Goal: Task Accomplishment & Management: Use online tool/utility

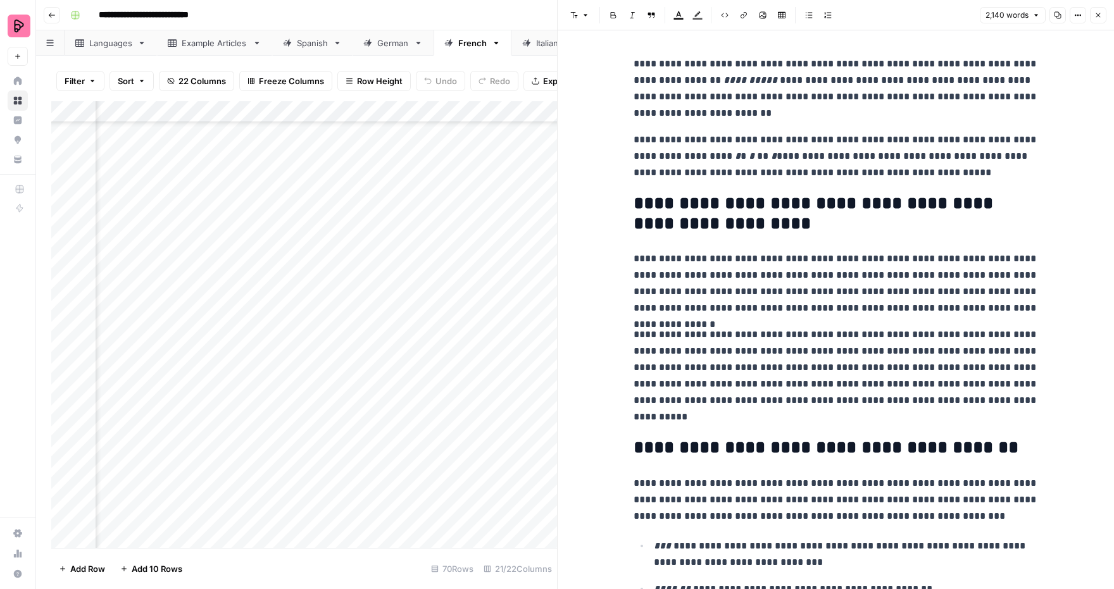
scroll to position [634, 511]
click at [1097, 16] on icon "button" at bounding box center [1099, 15] width 4 height 4
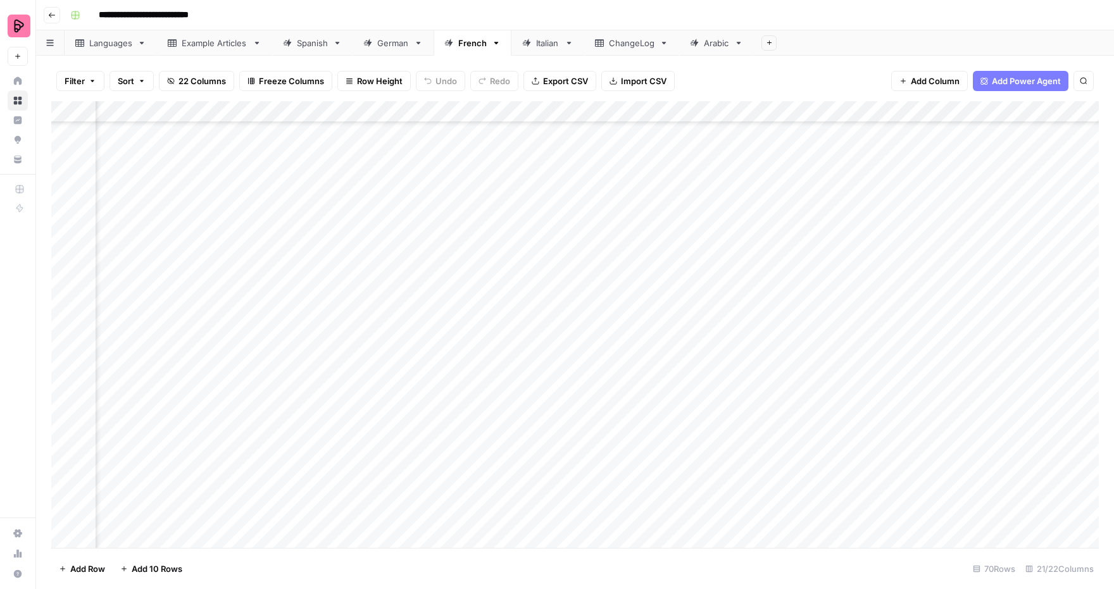
scroll to position [872, 828]
click at [782, 424] on div "Add Column" at bounding box center [575, 325] width 1048 height 448
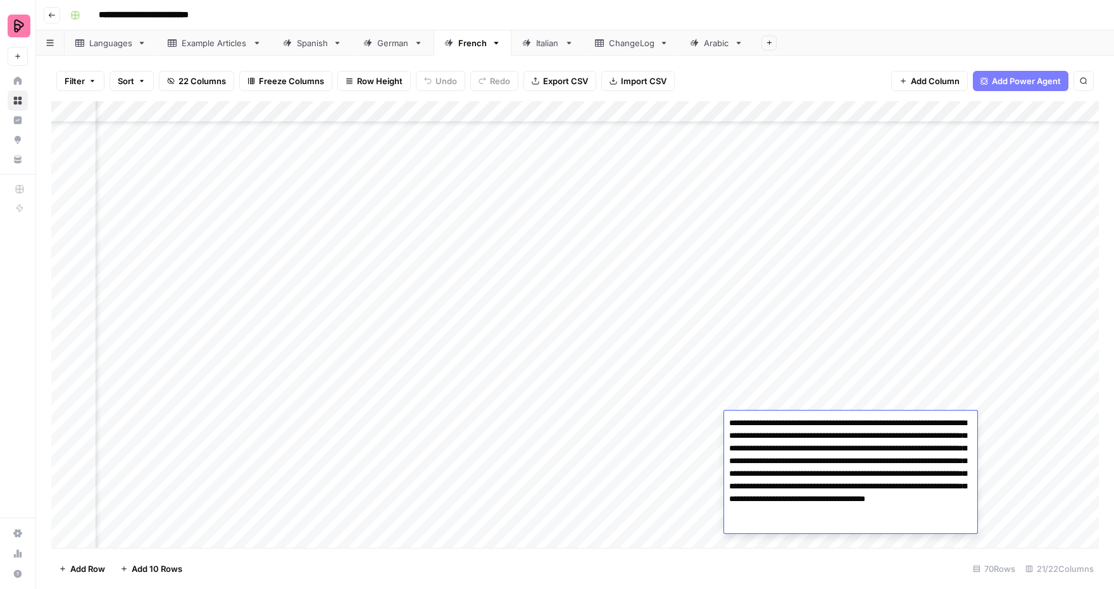
click at [56, 15] on button "Go back" at bounding box center [52, 15] width 16 height 16
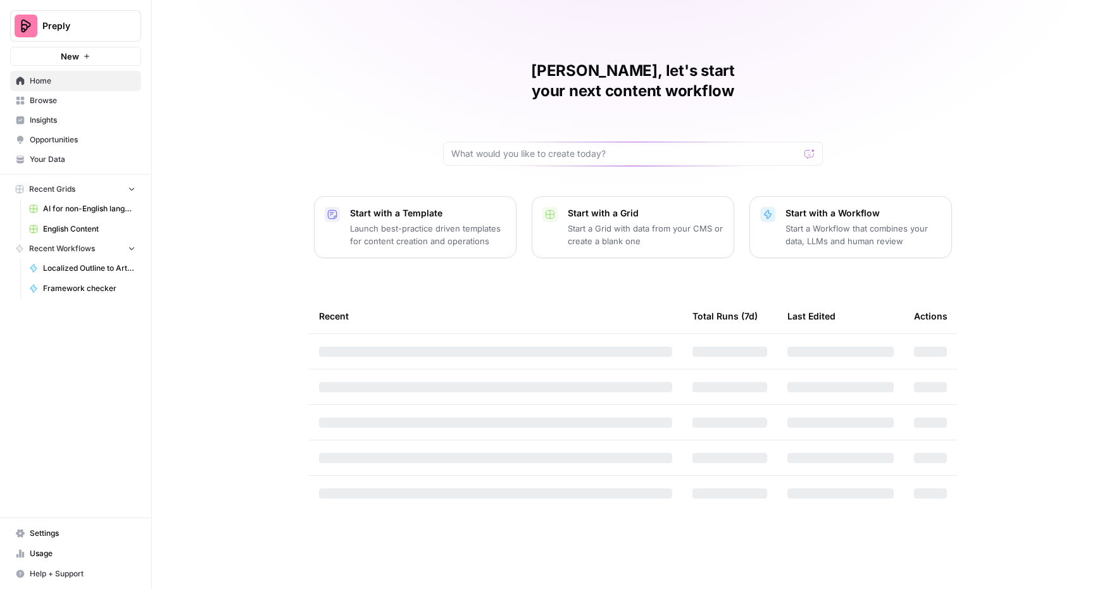
click at [83, 206] on span "AI for non-English languages" at bounding box center [89, 208] width 92 height 11
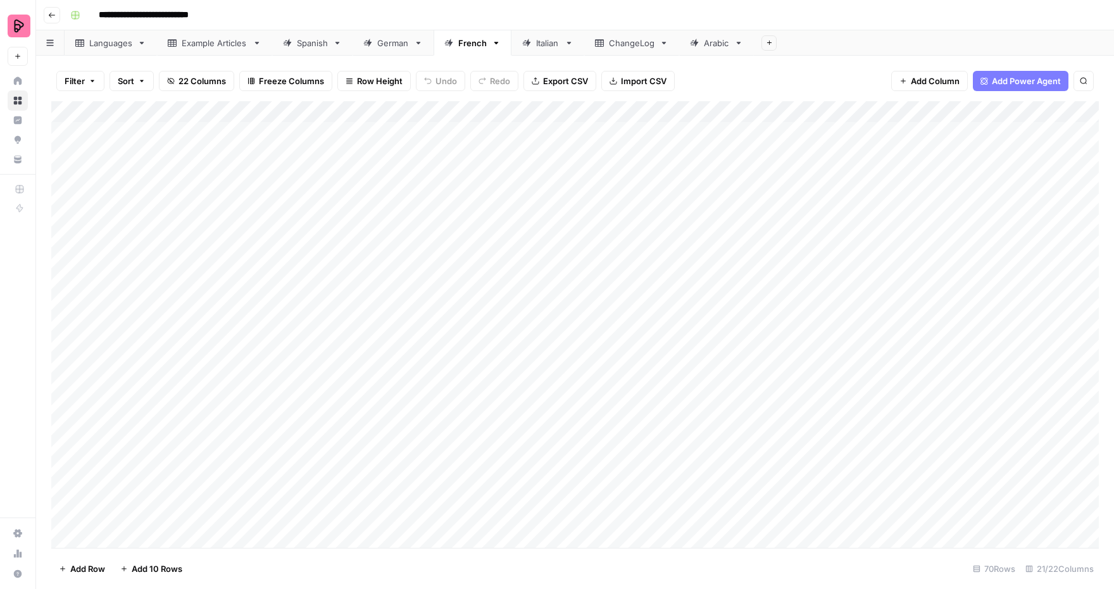
click at [95, 43] on div "Languages" at bounding box center [110, 43] width 43 height 13
click at [921, 306] on div "Add Column" at bounding box center [575, 325] width 1048 height 448
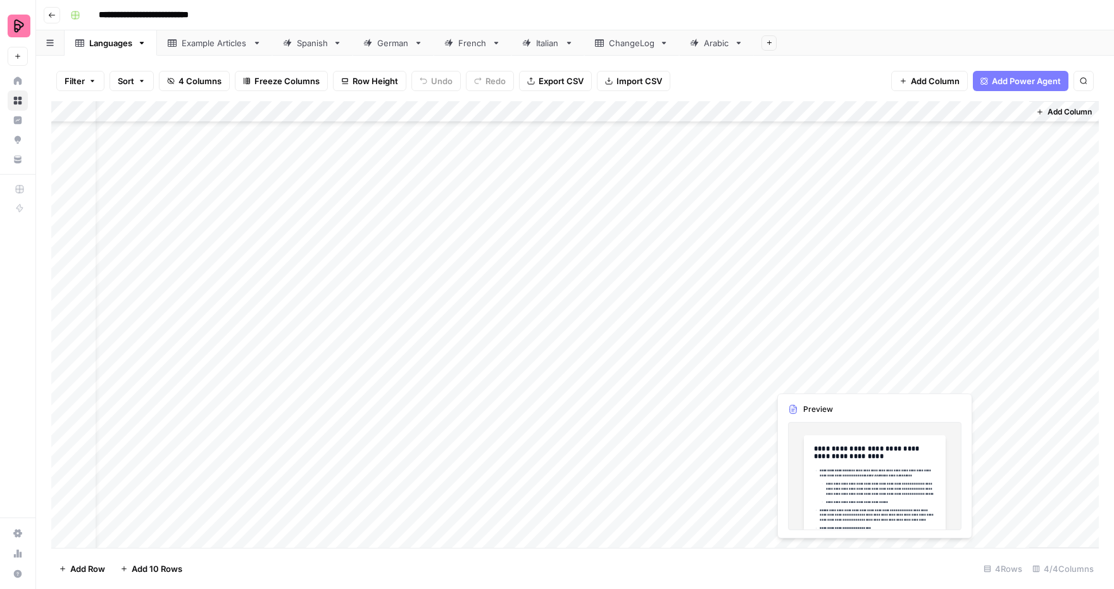
click at [921, 306] on div "Add Column" at bounding box center [575, 325] width 1048 height 448
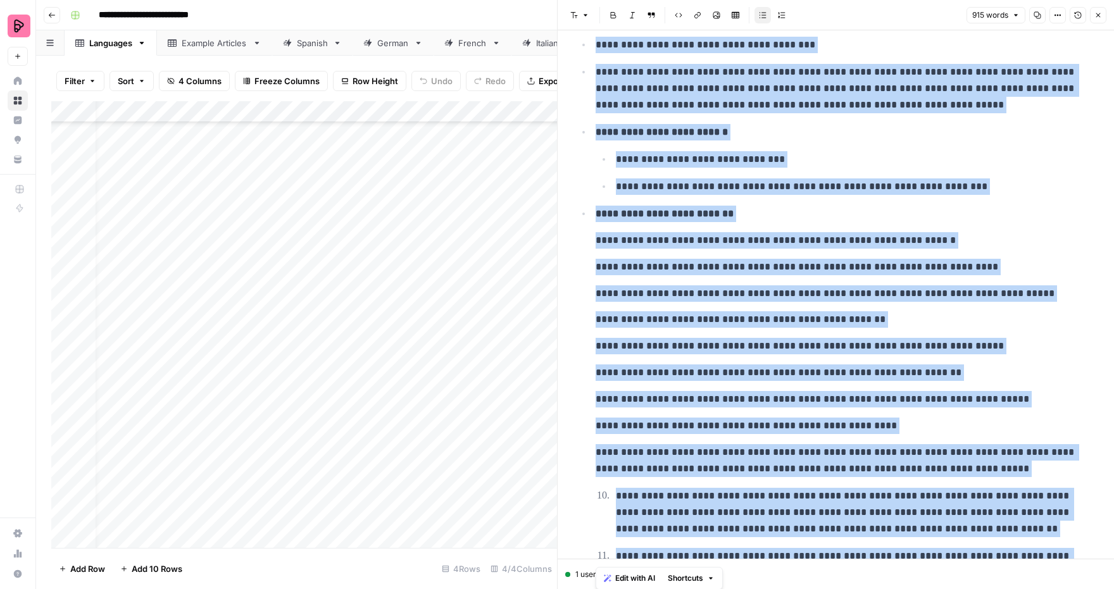
scroll to position [1430, 0]
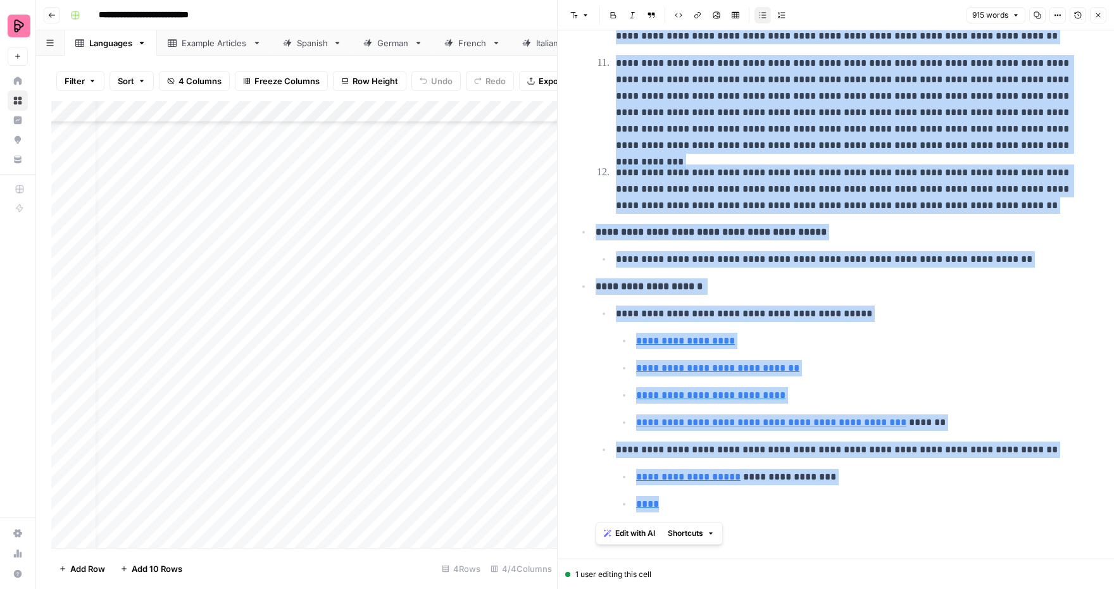
drag, startPoint x: 593, startPoint y: 125, endPoint x: 762, endPoint y: 631, distance: 532.6
click at [762, 589] on html "**********" at bounding box center [557, 294] width 1114 height 589
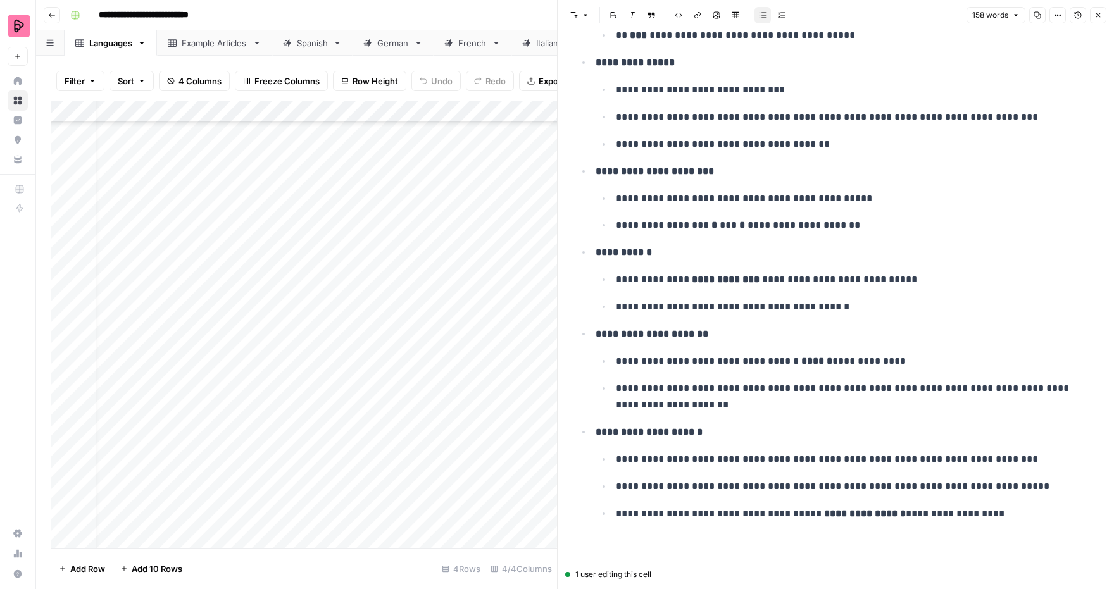
scroll to position [0, 0]
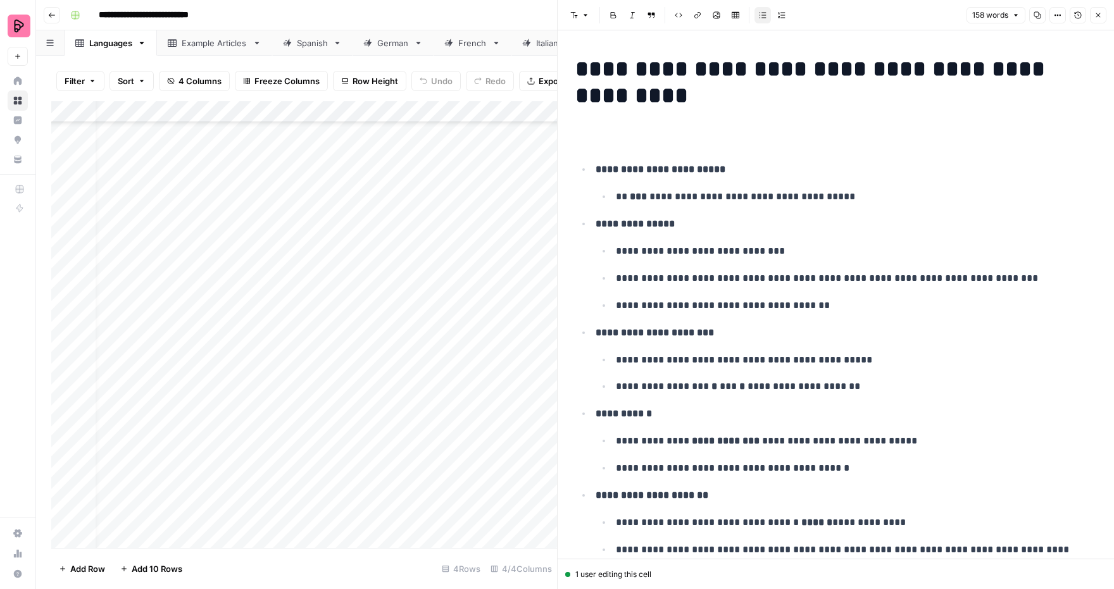
click at [725, 145] on div "**********" at bounding box center [836, 374] width 536 height 646
click at [717, 137] on div "**********" at bounding box center [836, 374] width 536 height 646
click at [1097, 20] on button "Close" at bounding box center [1098, 15] width 16 height 16
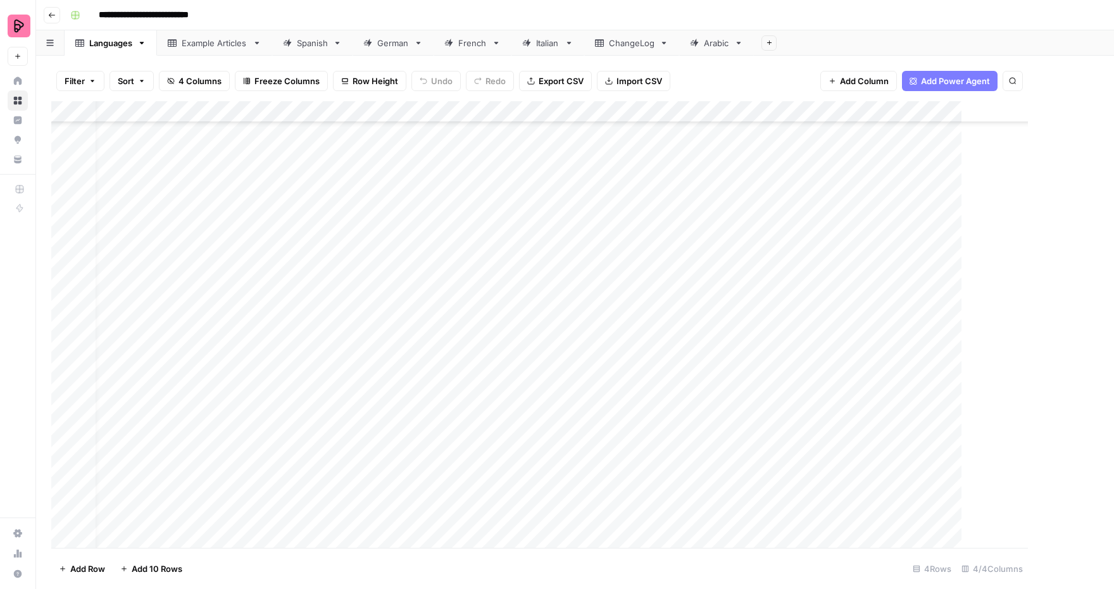
scroll to position [309, 12]
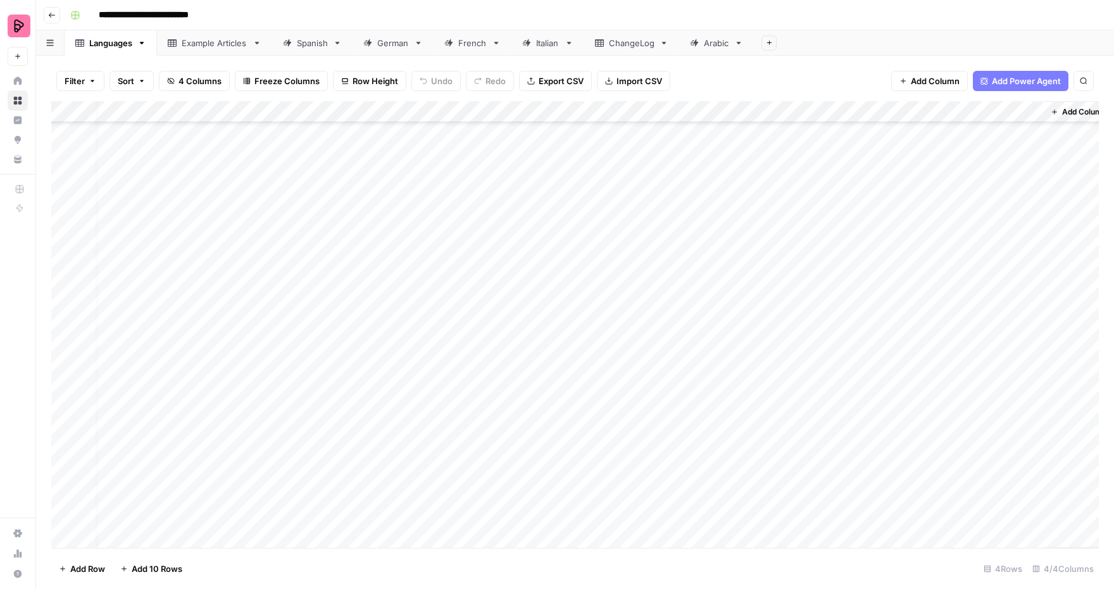
click at [462, 46] on div "French" at bounding box center [472, 43] width 28 height 13
click at [550, 217] on div "Add Column" at bounding box center [575, 325] width 1048 height 448
click at [550, 236] on div "Add Column" at bounding box center [575, 325] width 1048 height 448
click at [547, 261] on div "Add Column" at bounding box center [575, 325] width 1048 height 448
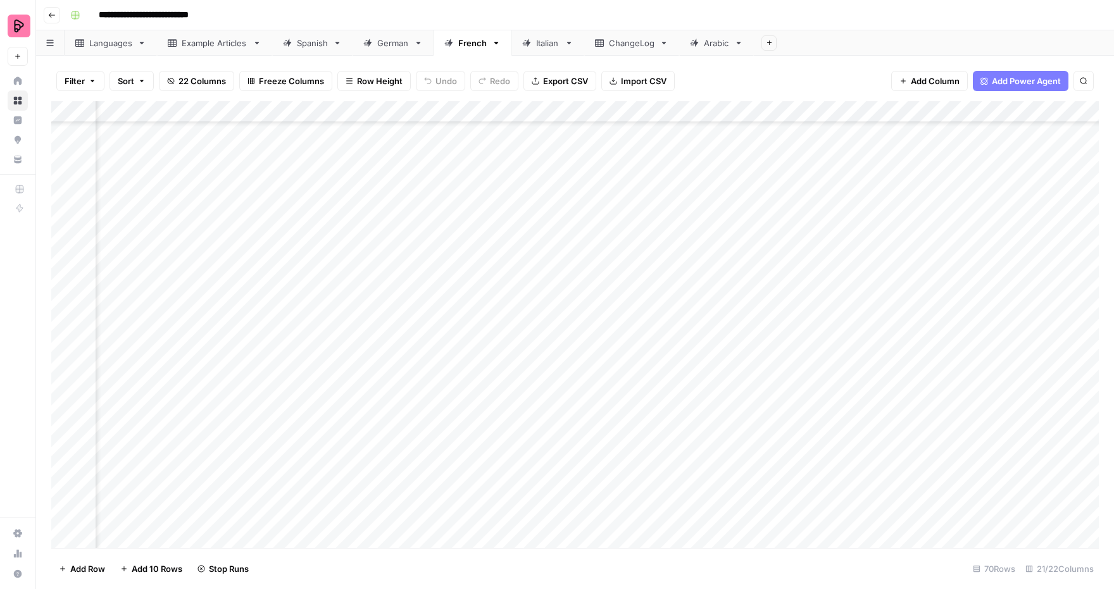
click at [546, 280] on div "Add Column" at bounding box center [575, 325] width 1048 height 448
click at [546, 301] on div "Add Column" at bounding box center [575, 325] width 1048 height 448
click at [548, 325] on div "Add Column" at bounding box center [575, 325] width 1048 height 448
click at [548, 351] on div "Add Column" at bounding box center [575, 325] width 1048 height 448
click at [546, 301] on div "Add Column" at bounding box center [575, 325] width 1048 height 448
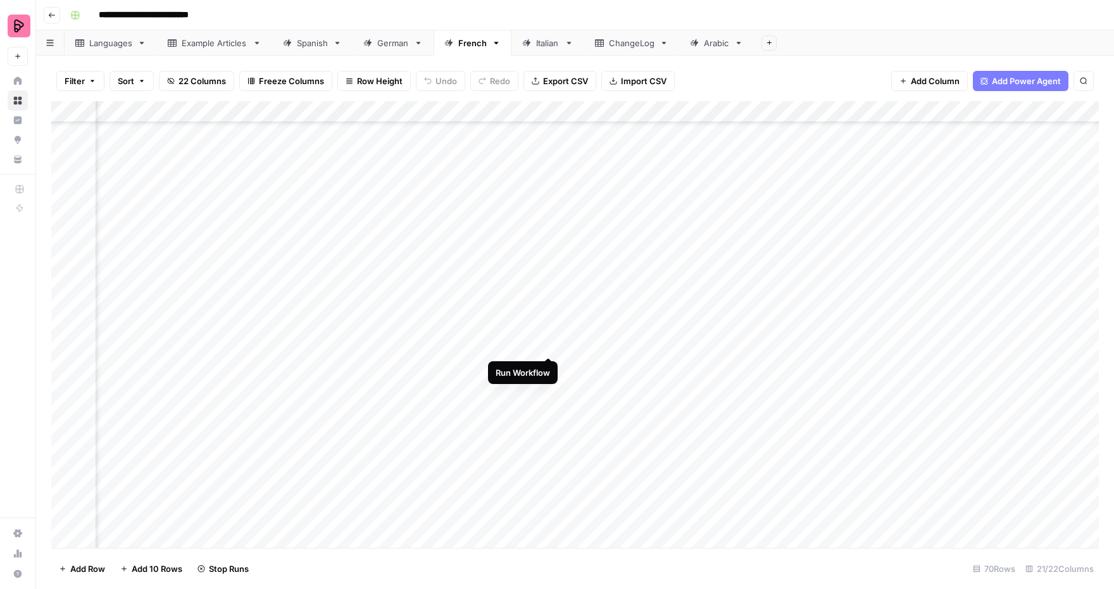
click at [548, 341] on div "Add Column" at bounding box center [575, 325] width 1048 height 448
click at [548, 362] on div "Add Column" at bounding box center [575, 325] width 1048 height 448
click at [548, 389] on div "Add Column" at bounding box center [575, 325] width 1048 height 448
click at [548, 413] on div "Add Column" at bounding box center [575, 325] width 1048 height 448
click at [549, 429] on div "Add Column" at bounding box center [575, 325] width 1048 height 448
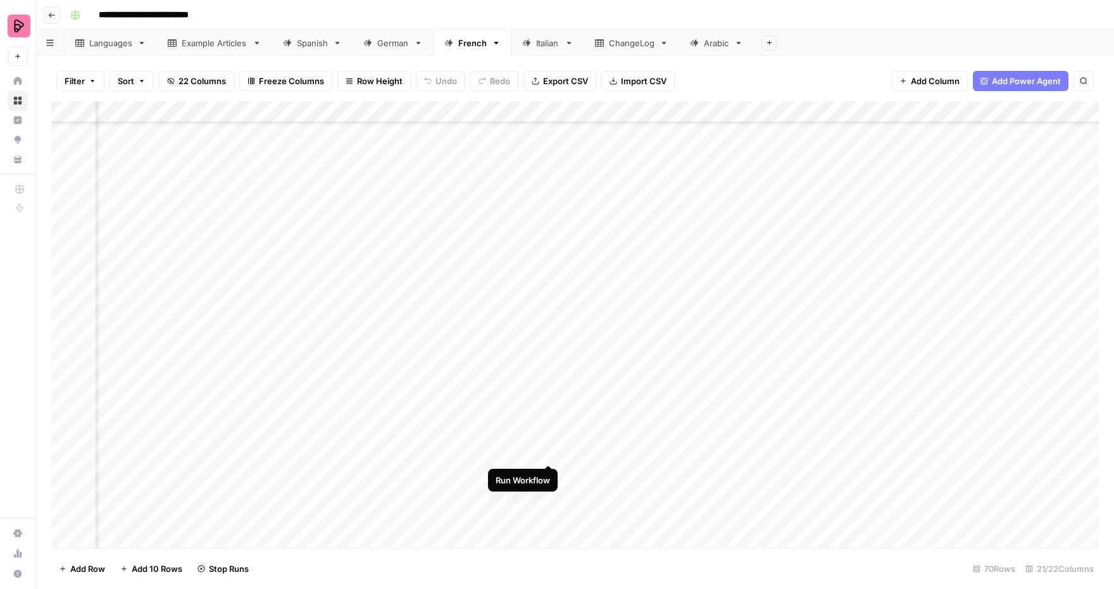
click at [550, 448] on div "Add Column" at bounding box center [575, 325] width 1048 height 448
click at [550, 469] on div "Add Column" at bounding box center [575, 325] width 1048 height 448
click at [551, 493] on div "Add Column" at bounding box center [575, 325] width 1048 height 448
click at [551, 517] on div "Add Column" at bounding box center [575, 325] width 1048 height 448
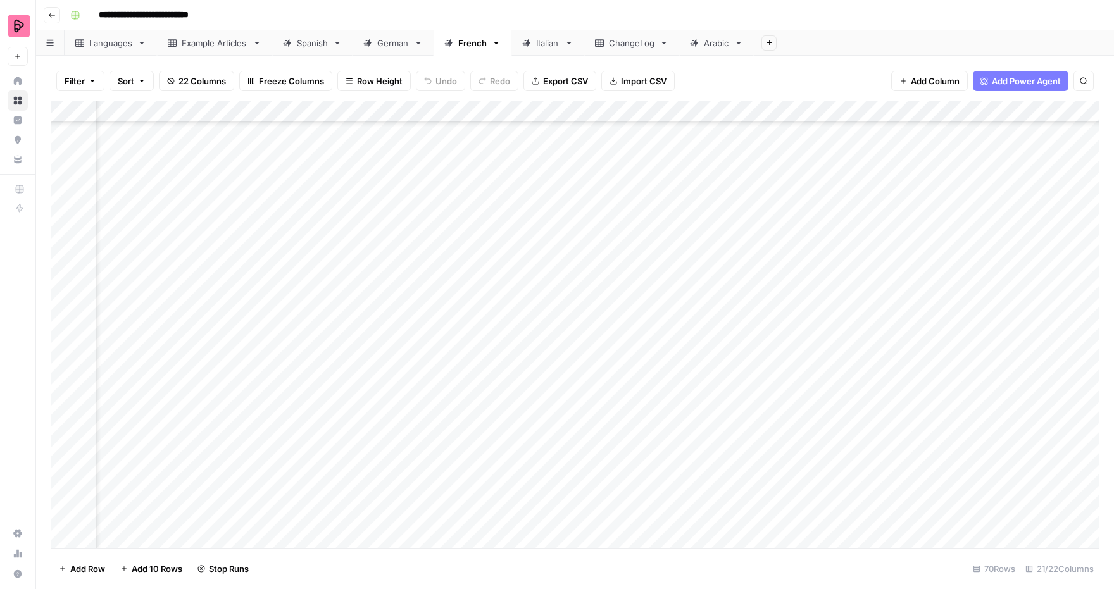
click at [899, 343] on div "Add Column" at bounding box center [575, 325] width 1048 height 448
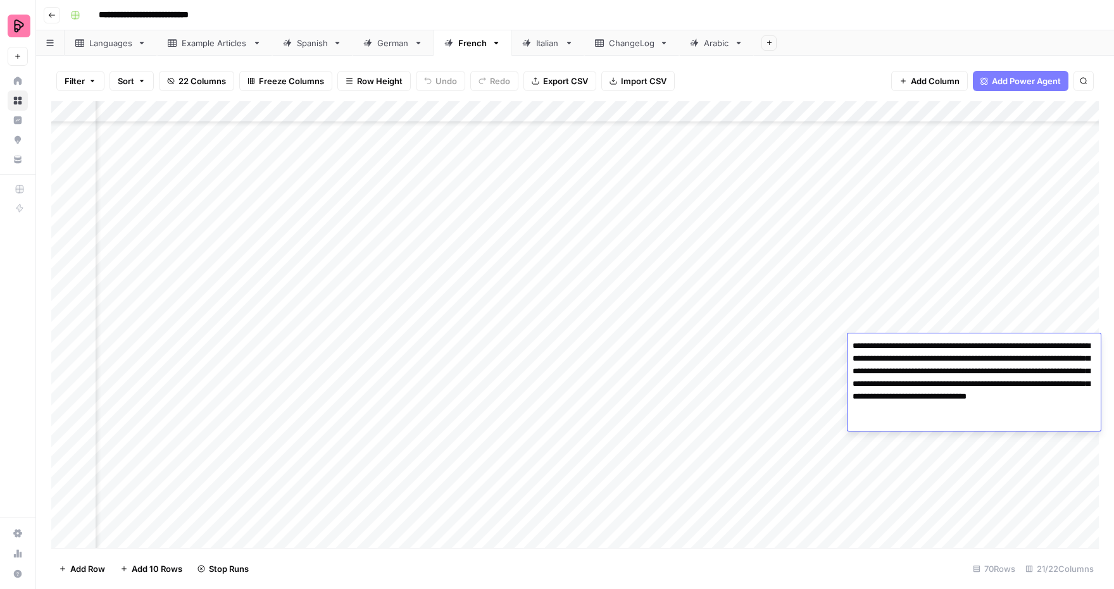
scroll to position [922, 812]
click at [776, 330] on div "Add Column" at bounding box center [575, 325] width 1048 height 448
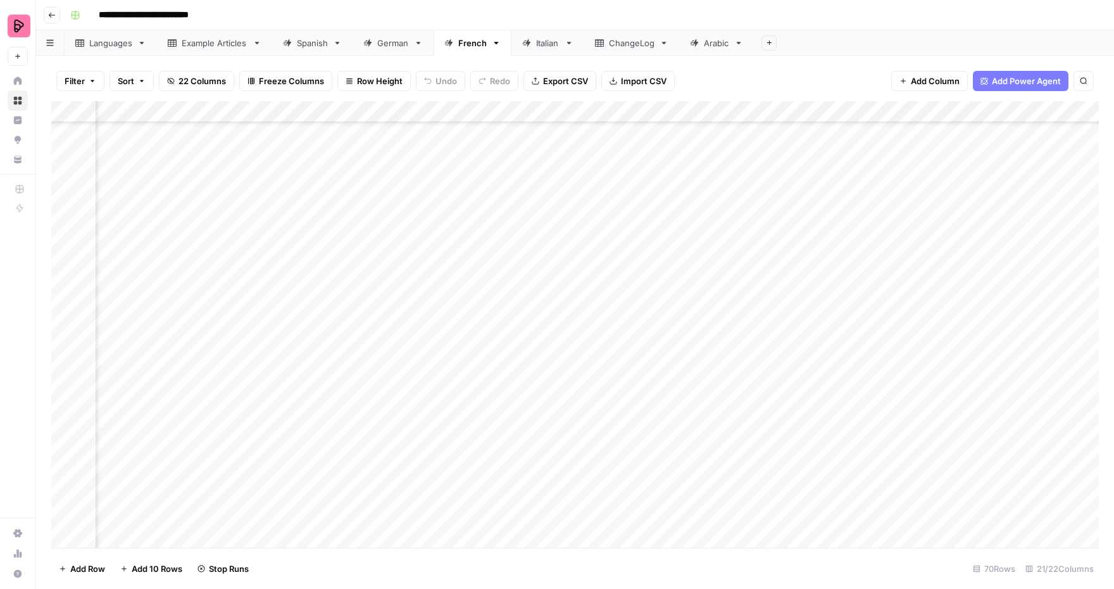
click at [776, 330] on div "Add Column" at bounding box center [575, 325] width 1048 height 448
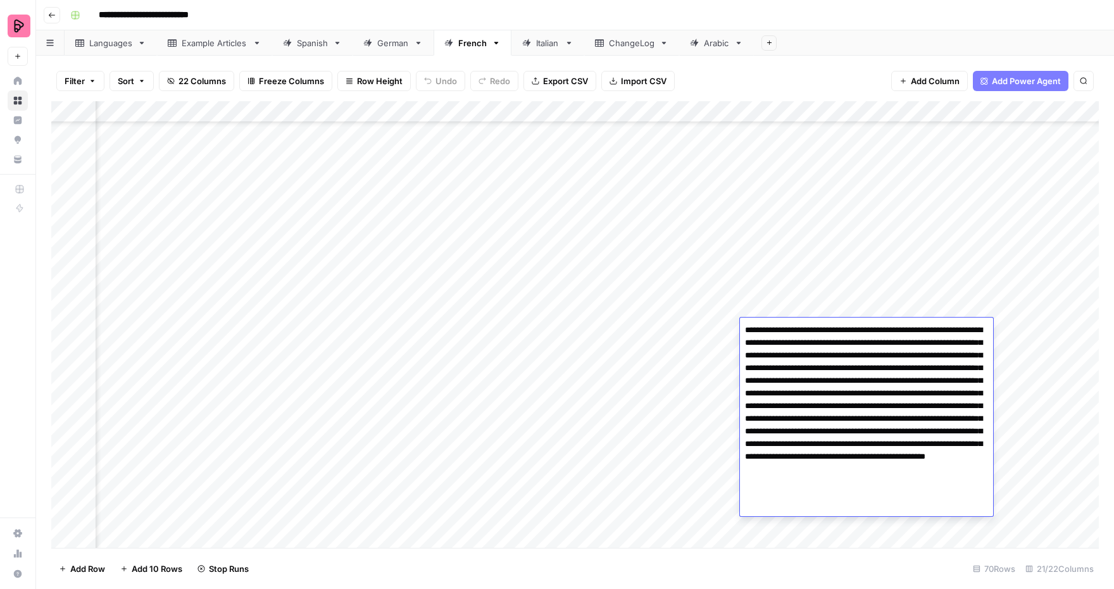
click at [635, 408] on div "Add Column" at bounding box center [575, 325] width 1048 height 448
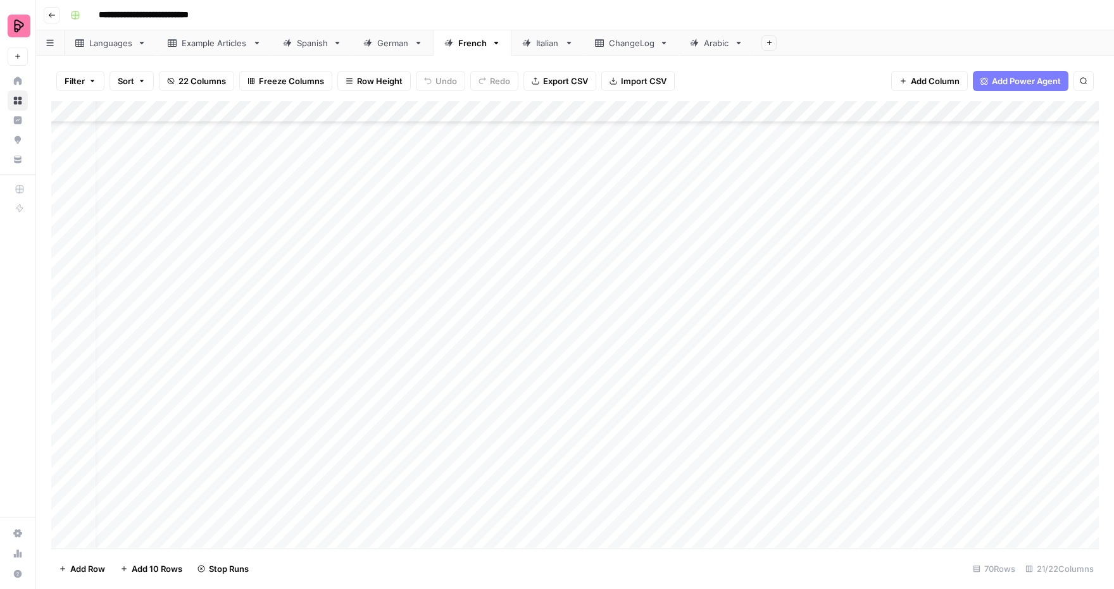
scroll to position [1101, 13]
click at [389, 44] on div "German" at bounding box center [393, 43] width 32 height 13
click at [303, 48] on div "Spanish" at bounding box center [312, 43] width 31 height 13
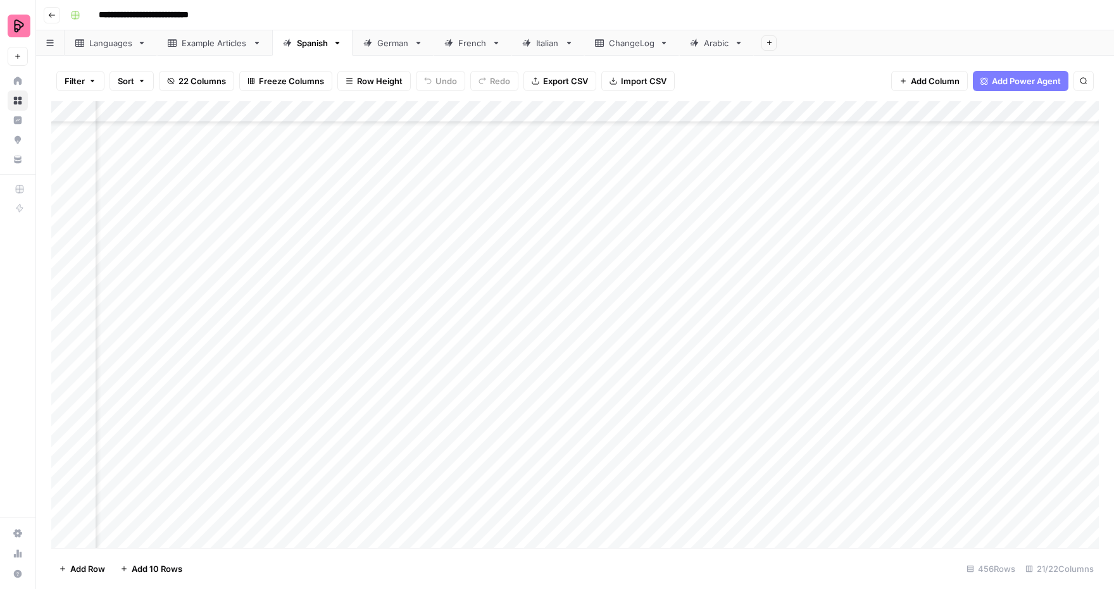
click at [833, 401] on div "Add Column" at bounding box center [575, 325] width 1048 height 448
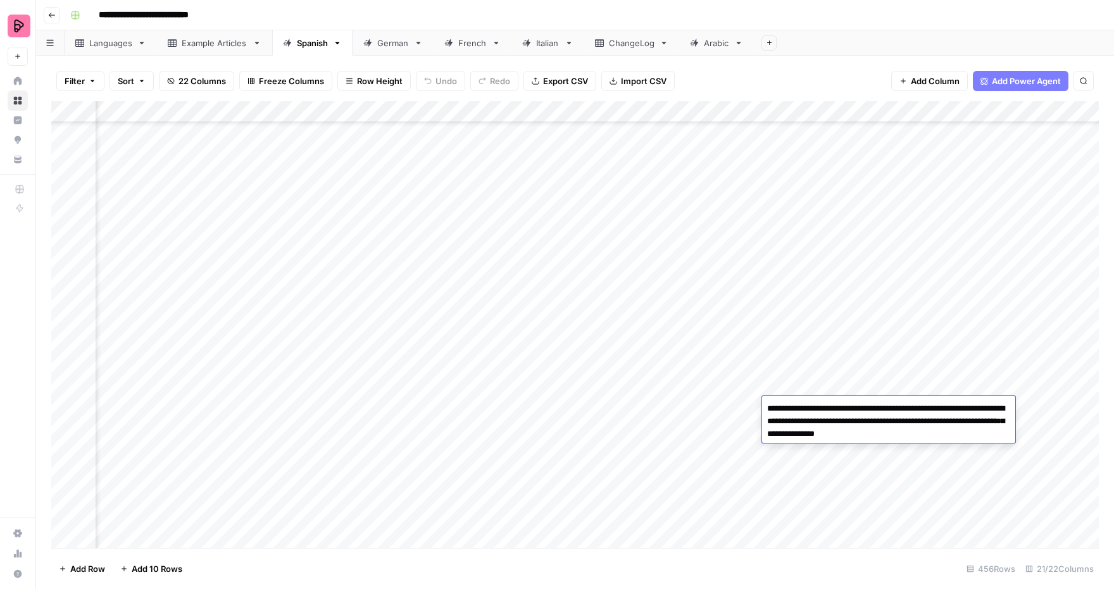
drag, startPoint x: 949, startPoint y: 432, endPoint x: 759, endPoint y: 403, distance: 192.8
click at [759, 403] on body "**********" at bounding box center [557, 294] width 1114 height 589
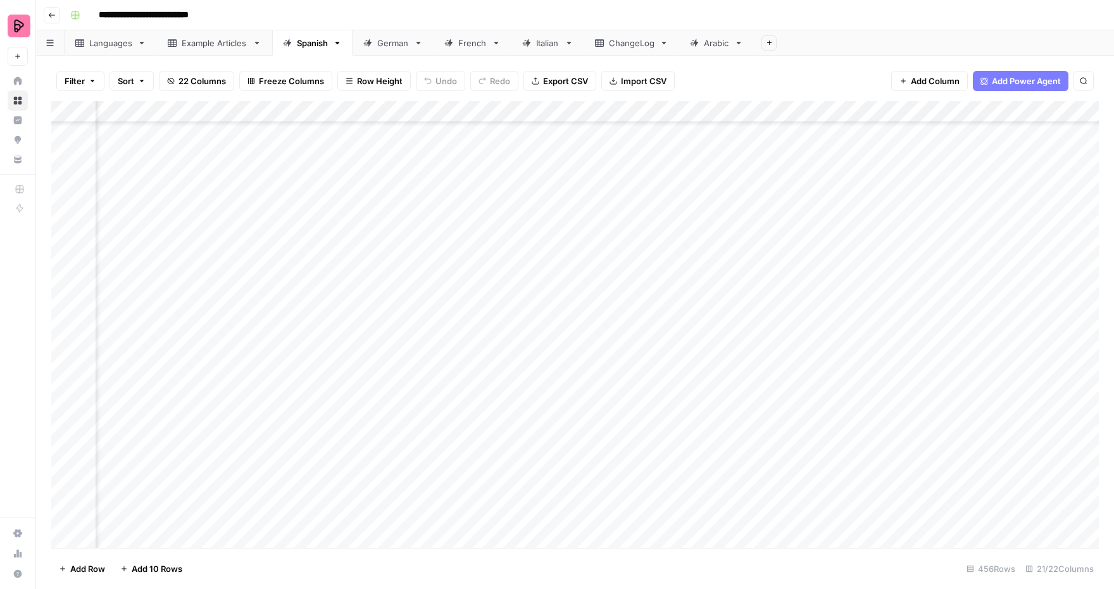
click at [736, 378] on div "Add Column" at bounding box center [575, 325] width 1048 height 448
click at [639, 113] on div "Add Column" at bounding box center [575, 325] width 1048 height 448
click at [639, 113] on div at bounding box center [592, 113] width 115 height 25
click at [636, 43] on div "ChangeLog" at bounding box center [632, 43] width 46 height 13
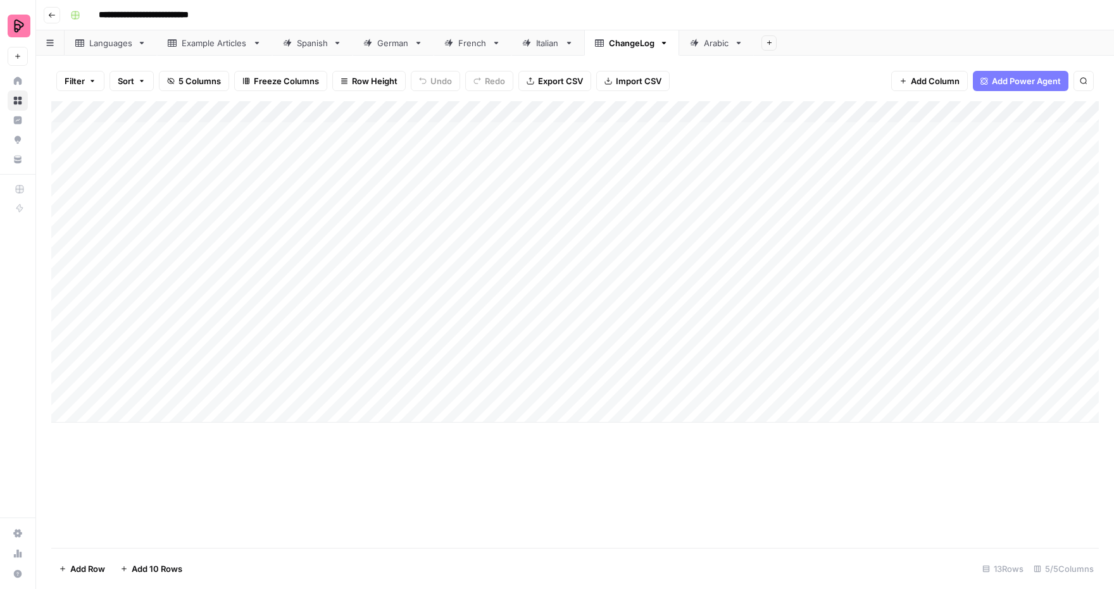
click at [306, 40] on div "Spanish" at bounding box center [312, 43] width 31 height 13
click at [658, 113] on div "Add Column" at bounding box center [575, 325] width 1048 height 448
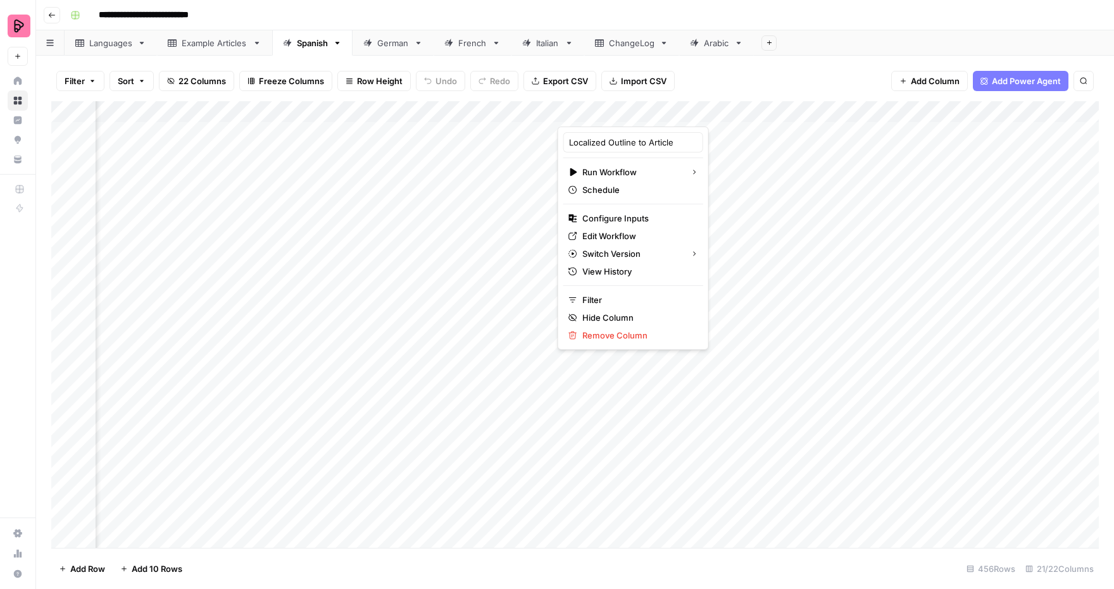
click at [653, 113] on div at bounding box center [619, 113] width 124 height 25
click at [616, 230] on span "Edit Workflow" at bounding box center [638, 236] width 111 height 13
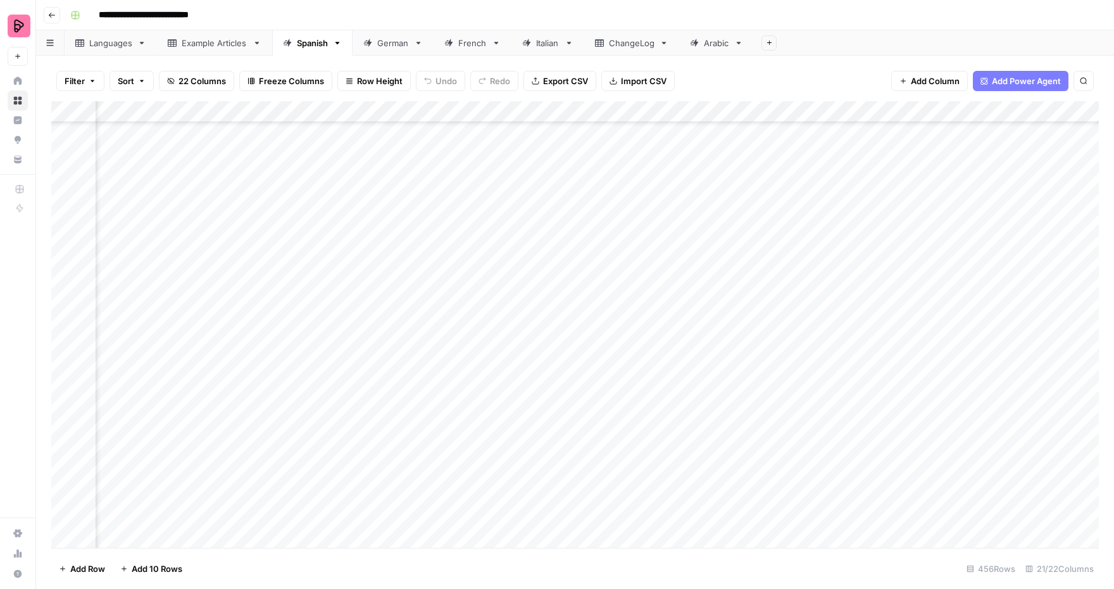
scroll to position [1568, 299]
click at [129, 47] on div "Languages" at bounding box center [110, 43] width 43 height 13
click at [872, 192] on div "Add Column" at bounding box center [575, 325] width 1048 height 448
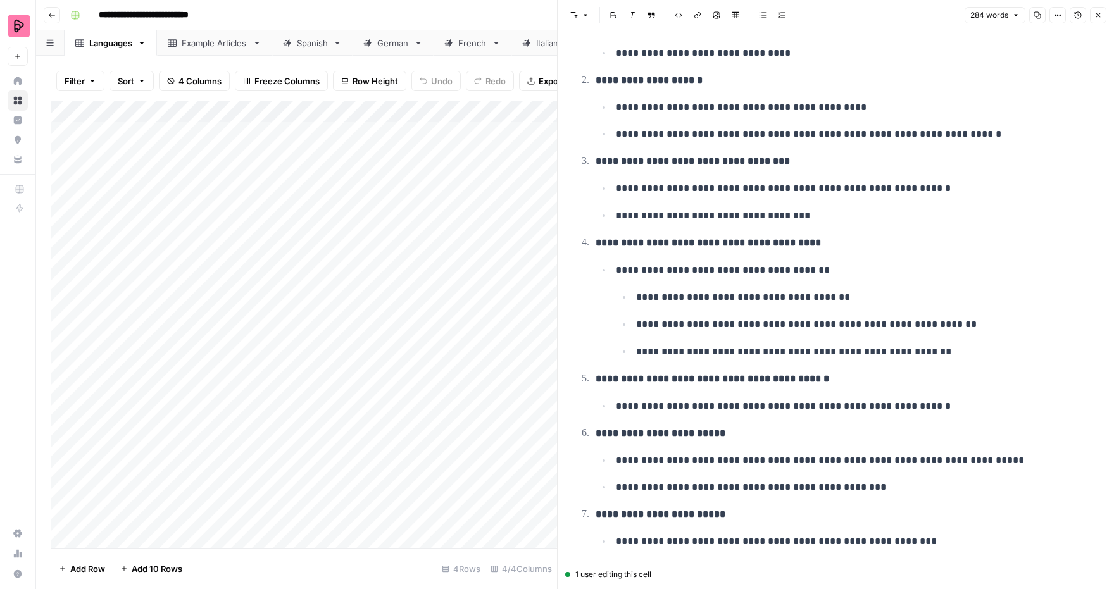
scroll to position [188, 0]
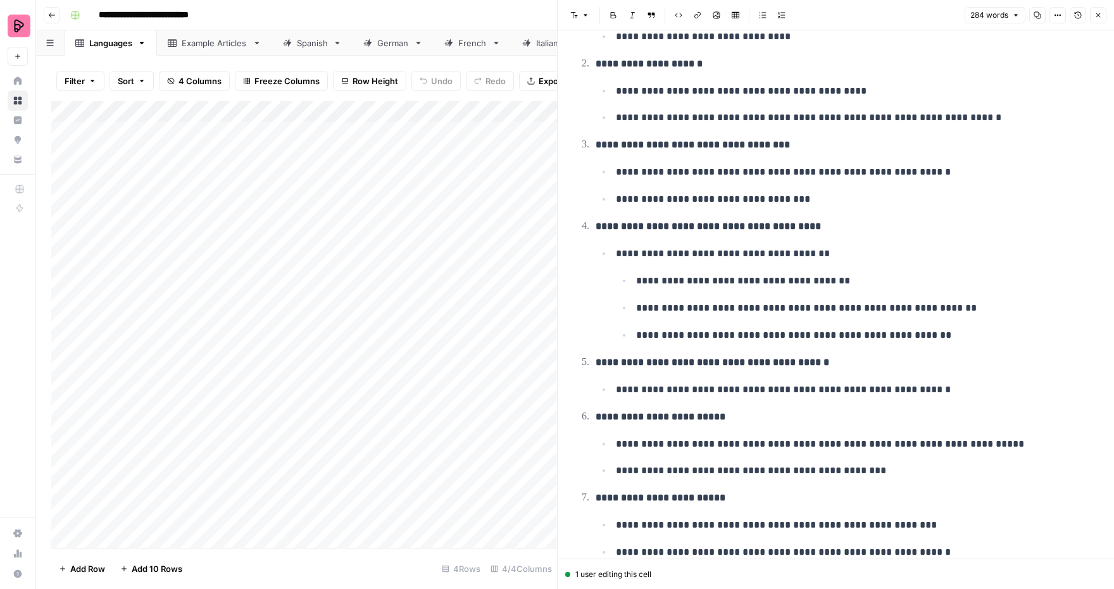
click at [790, 192] on p "**********" at bounding box center [856, 199] width 481 height 16
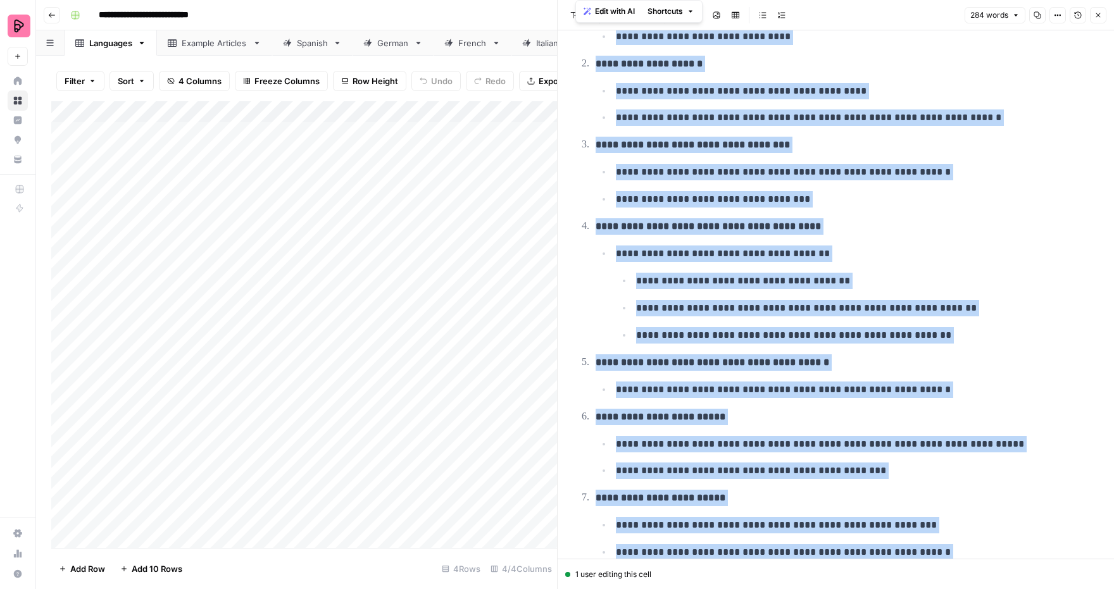
copy div "**********"
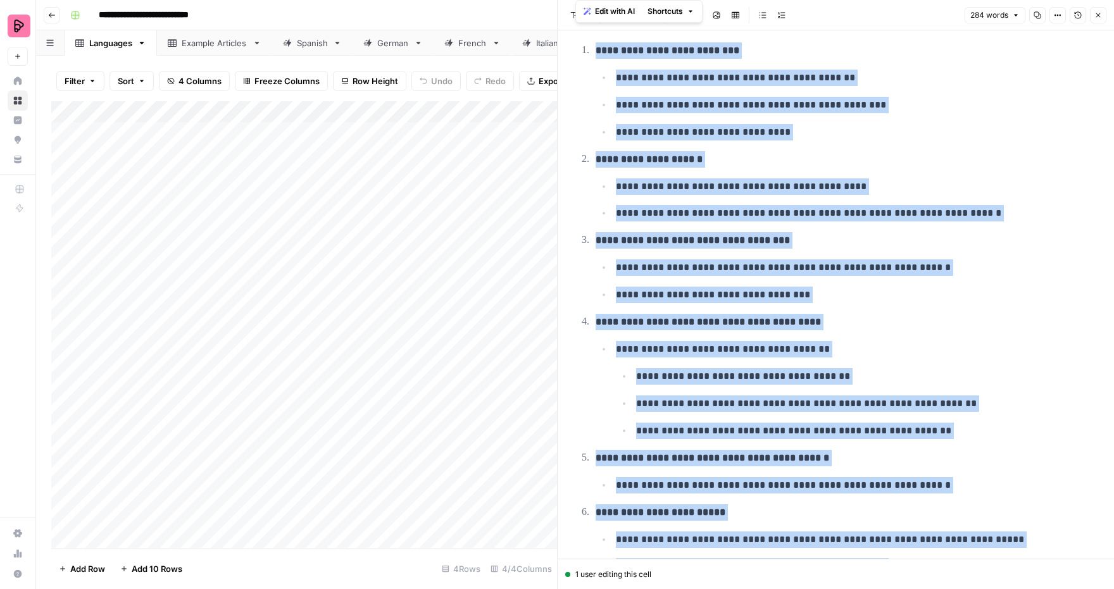
scroll to position [0, 0]
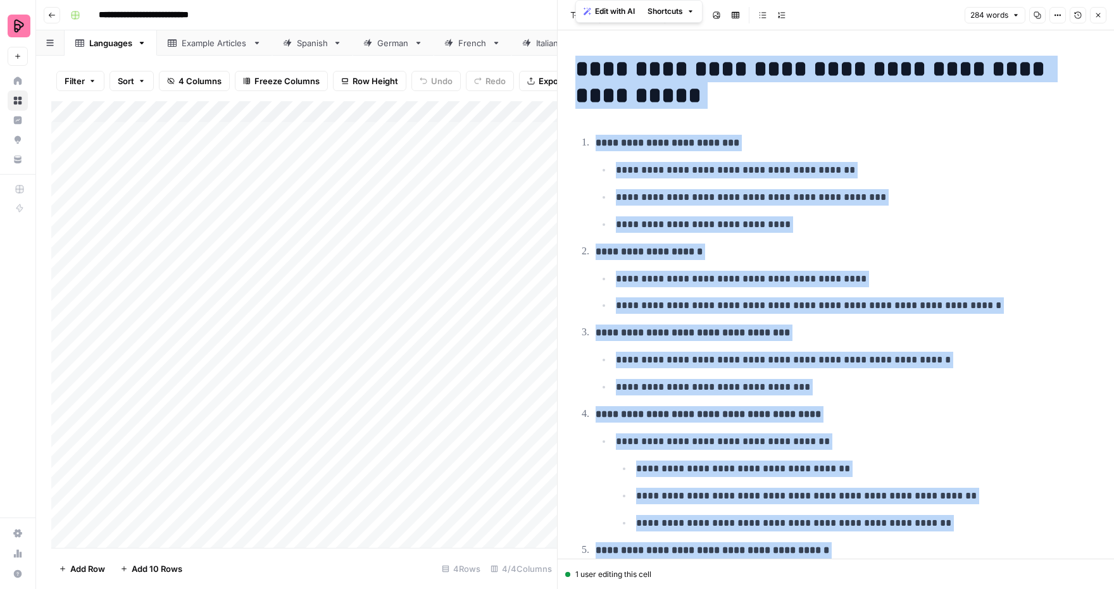
click at [500, 213] on div "Add Column" at bounding box center [304, 325] width 506 height 448
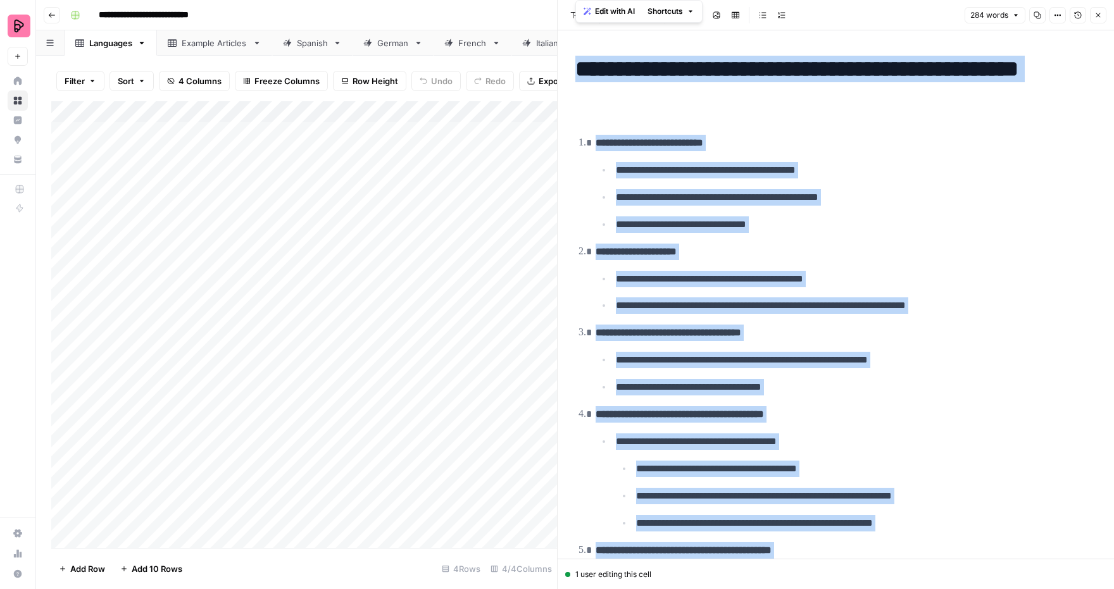
click at [1100, 20] on button "Close" at bounding box center [1098, 15] width 16 height 16
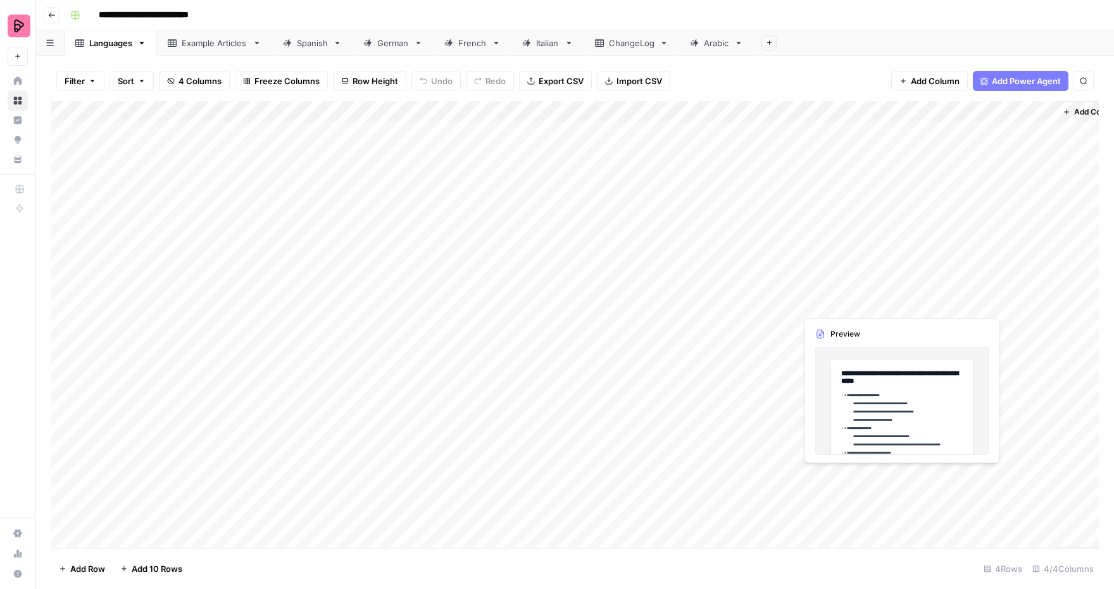
click at [903, 184] on div "Add Column" at bounding box center [575, 325] width 1048 height 448
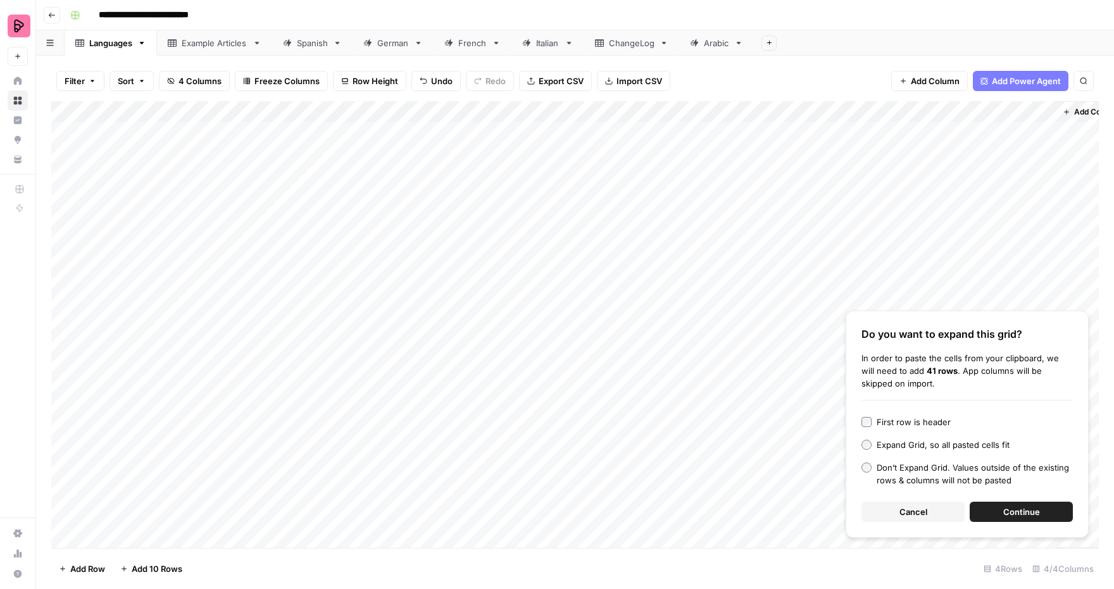
click at [922, 206] on div "Add Column" at bounding box center [575, 325] width 1048 height 448
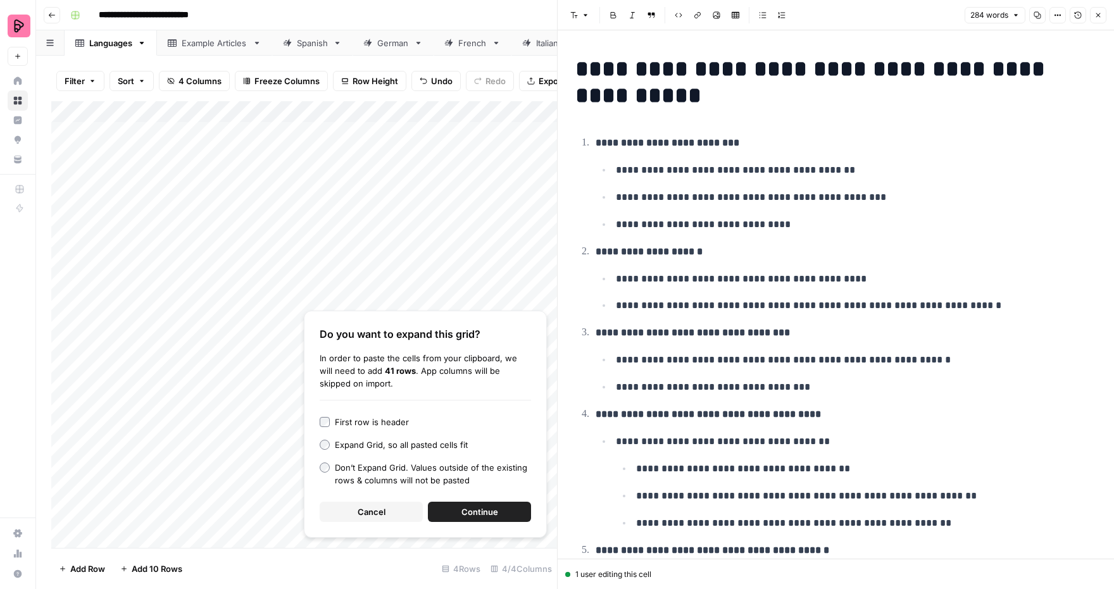
click at [1095, 13] on icon "button" at bounding box center [1099, 15] width 8 height 8
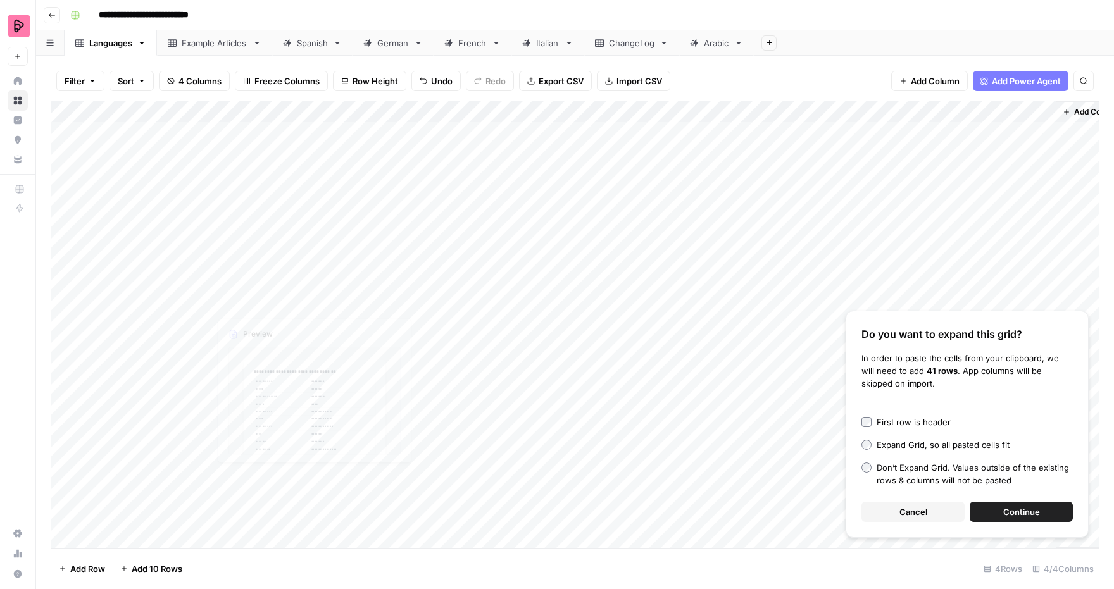
click at [621, 247] on div "Add Column" at bounding box center [575, 325] width 1048 height 448
click at [878, 223] on div "Add Column" at bounding box center [575, 325] width 1048 height 448
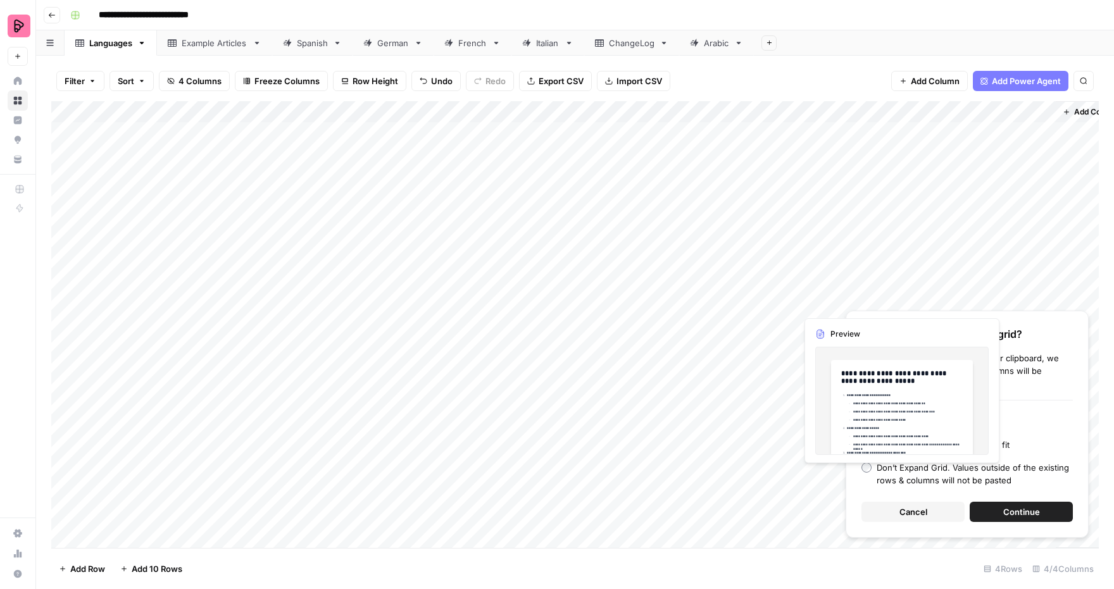
click at [878, 223] on div "Add Column" at bounding box center [575, 325] width 1048 height 448
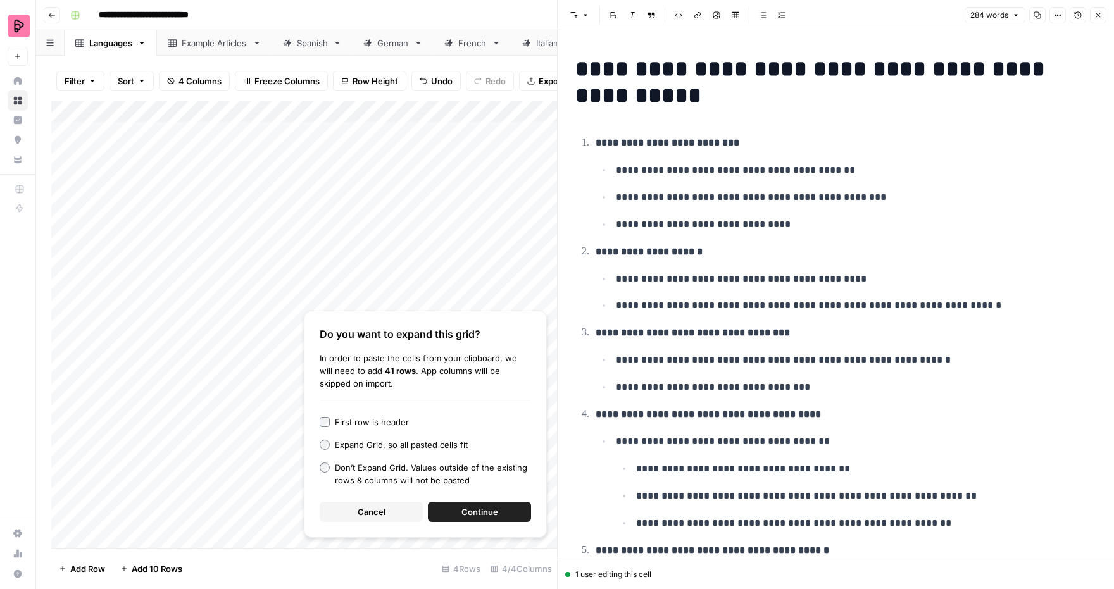
click at [392, 507] on button "Cancel" at bounding box center [371, 512] width 103 height 20
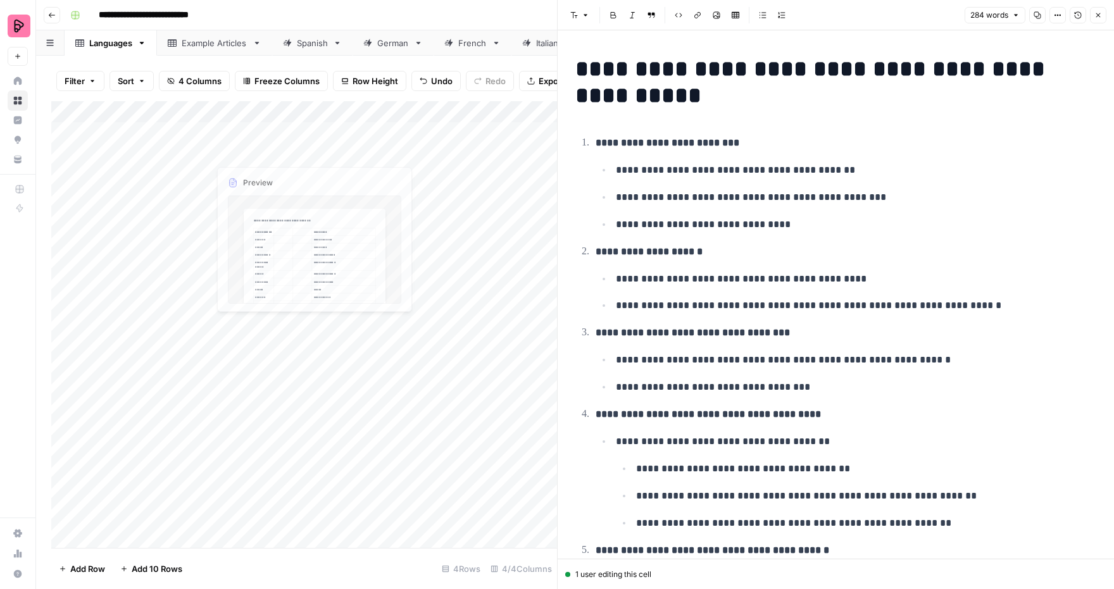
click at [741, 284] on p "**********" at bounding box center [856, 279] width 481 height 16
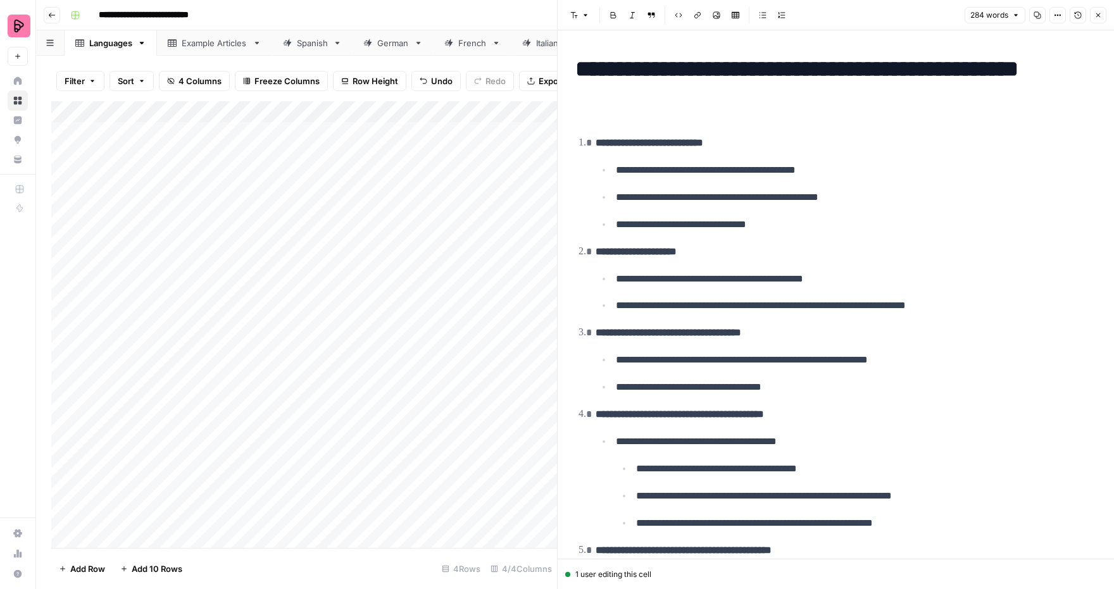
click at [705, 183] on ul "**********" at bounding box center [846, 197] width 501 height 72
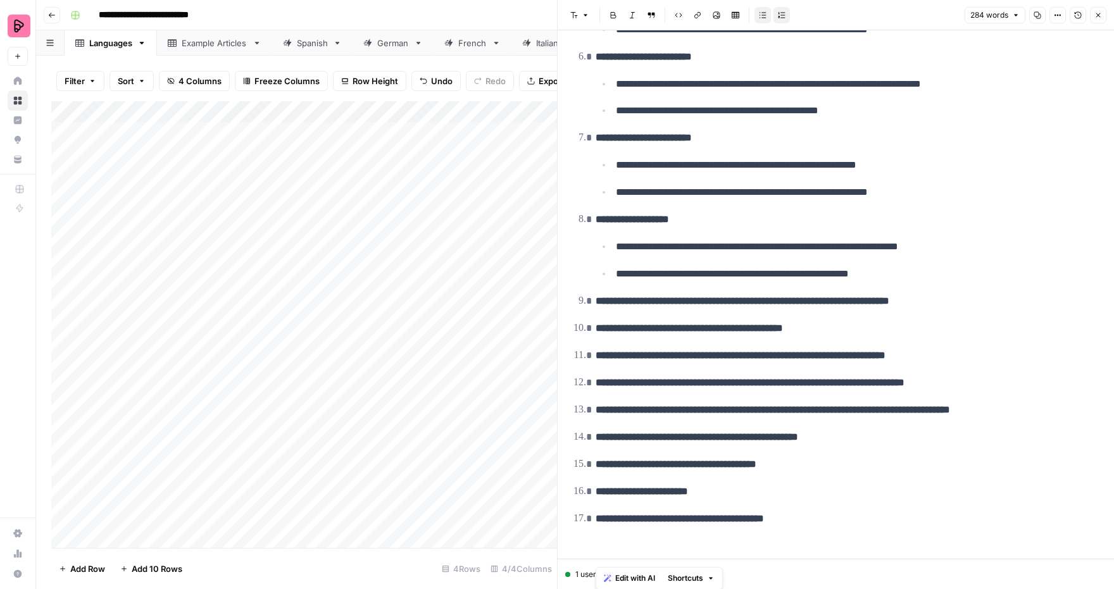
scroll to position [583, 0]
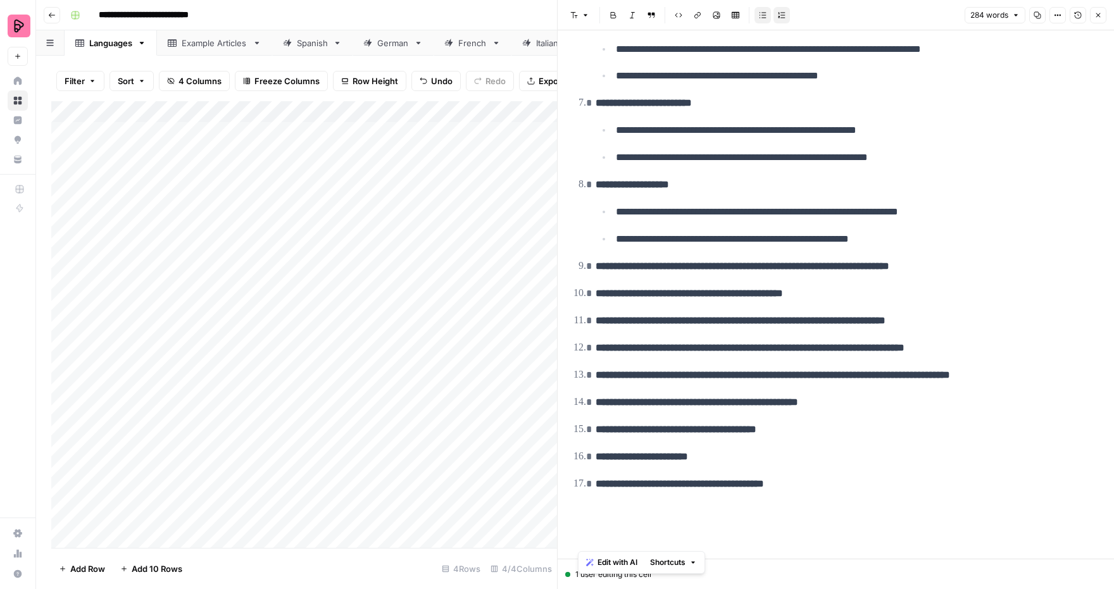
drag, startPoint x: 607, startPoint y: 123, endPoint x: 721, endPoint y: 631, distance: 520.0
click at [721, 589] on html "**********" at bounding box center [557, 294] width 1114 height 589
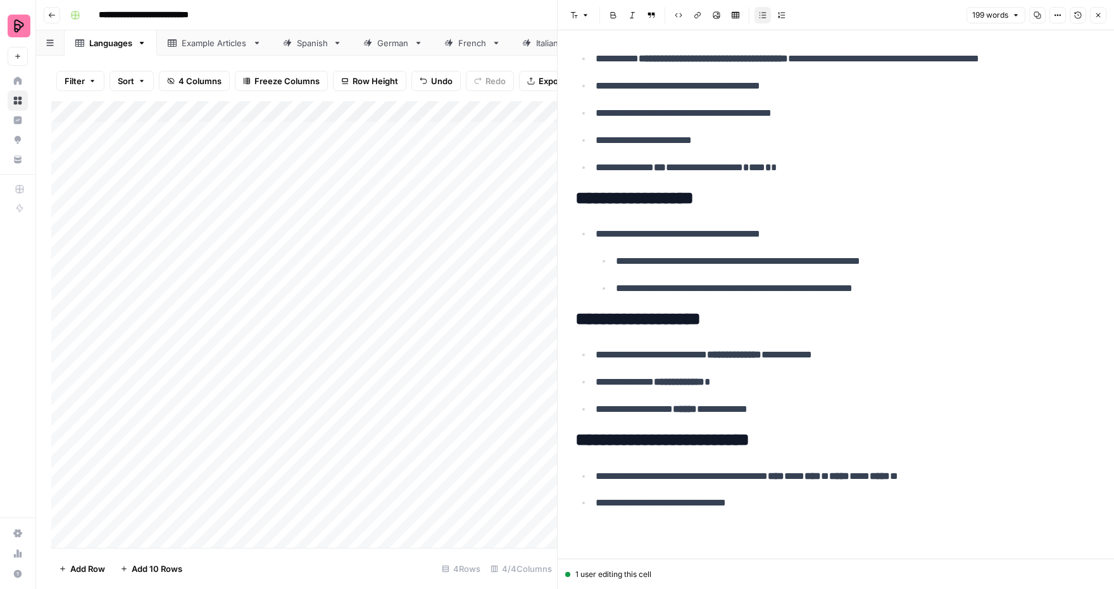
scroll to position [0, 0]
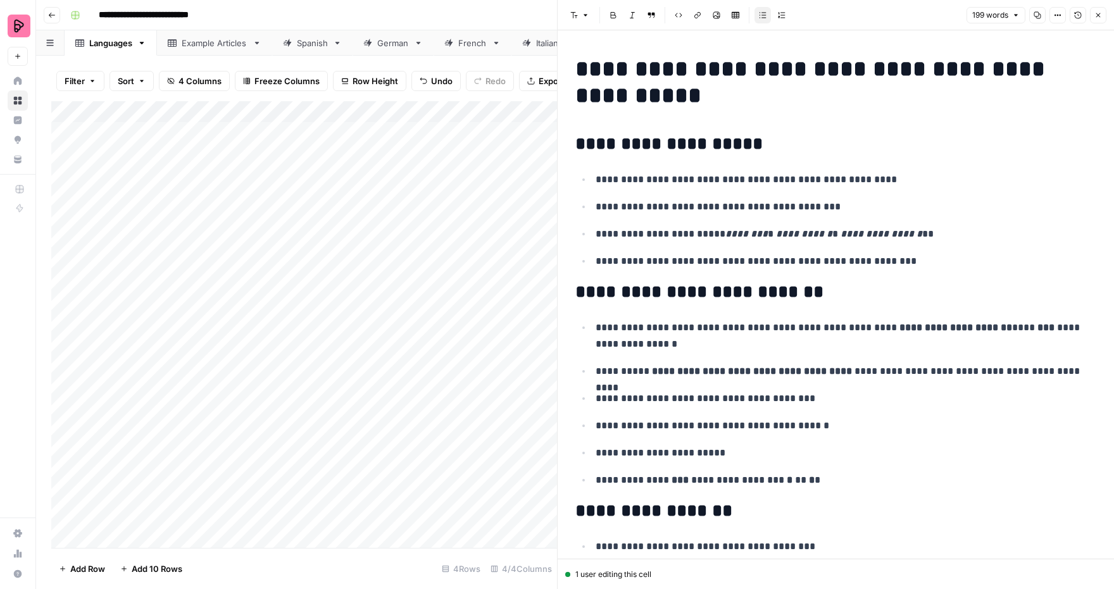
click at [539, 282] on div "Add Column" at bounding box center [304, 325] width 506 height 448
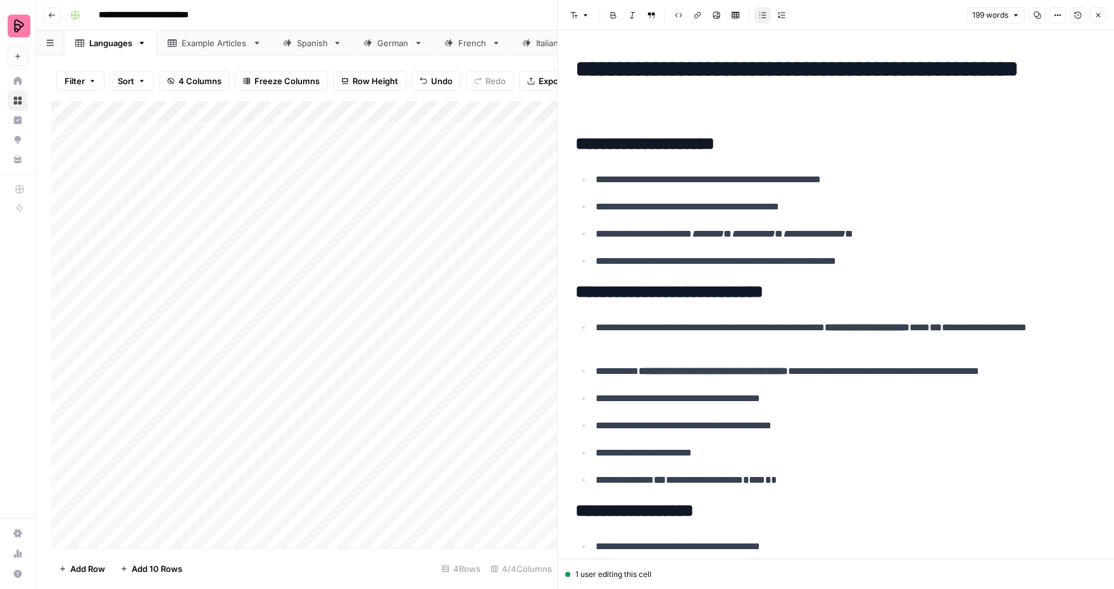
click at [1100, 19] on button "Close" at bounding box center [1098, 15] width 16 height 16
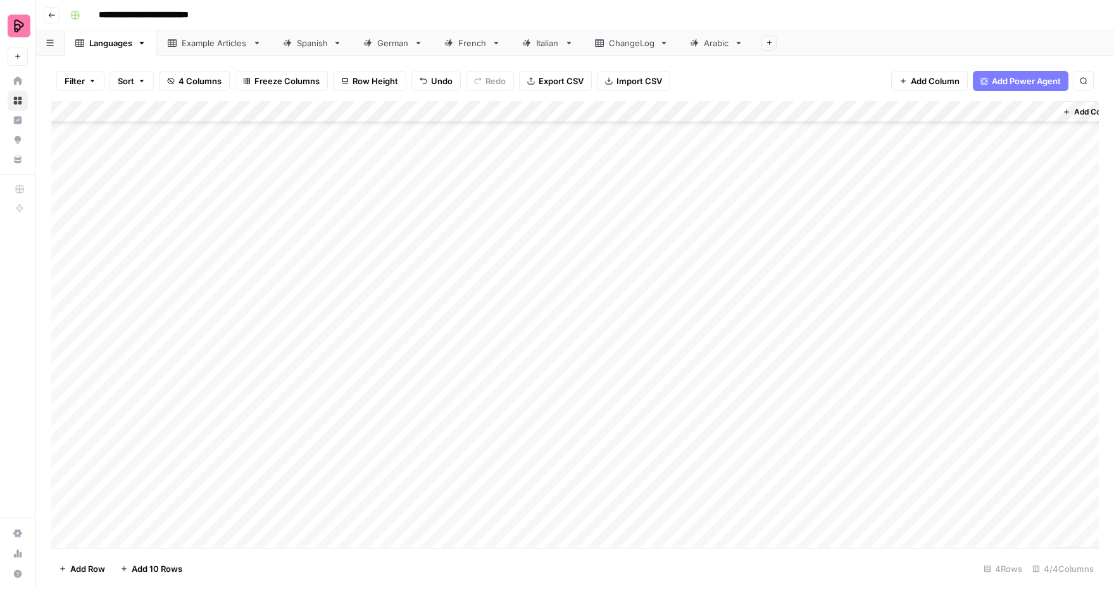
scroll to position [290, 0]
click at [883, 317] on div "Add Column" at bounding box center [575, 325] width 1048 height 448
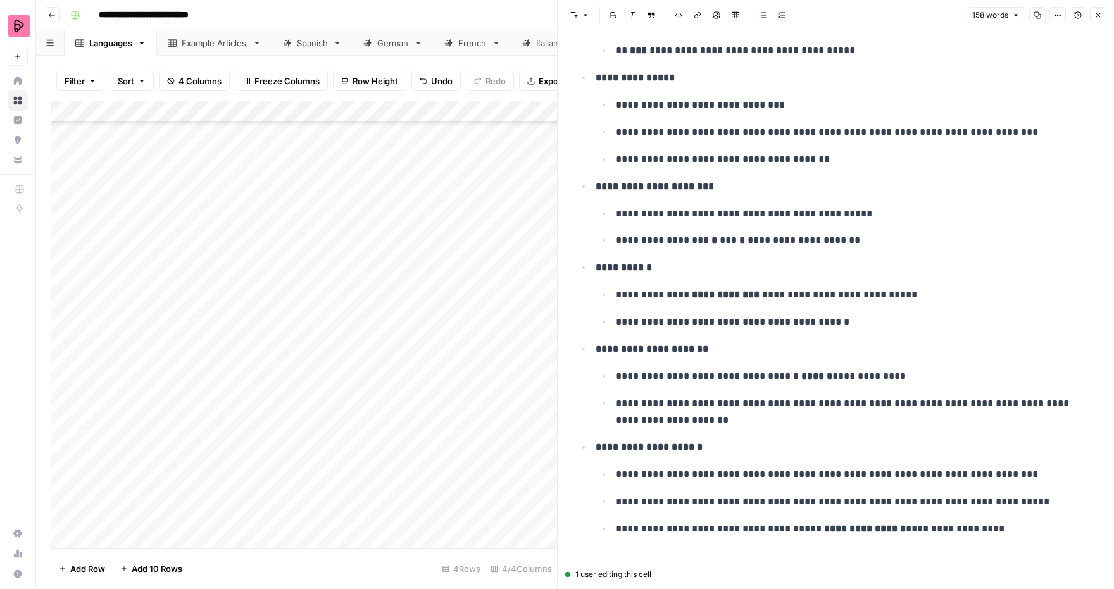
scroll to position [173, 0]
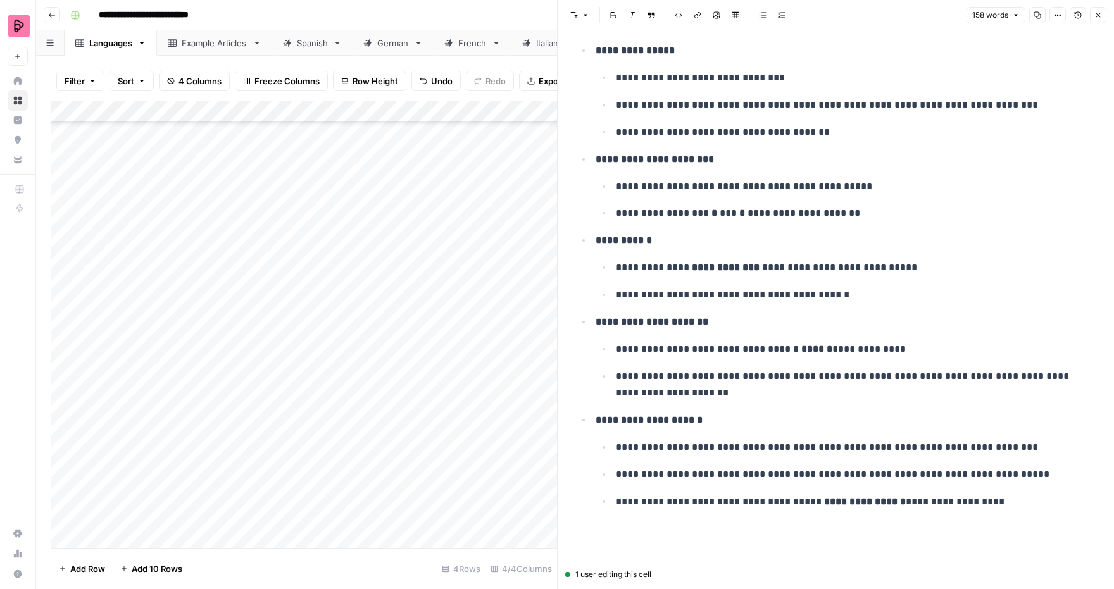
click at [1101, 14] on icon "button" at bounding box center [1099, 15] width 8 height 8
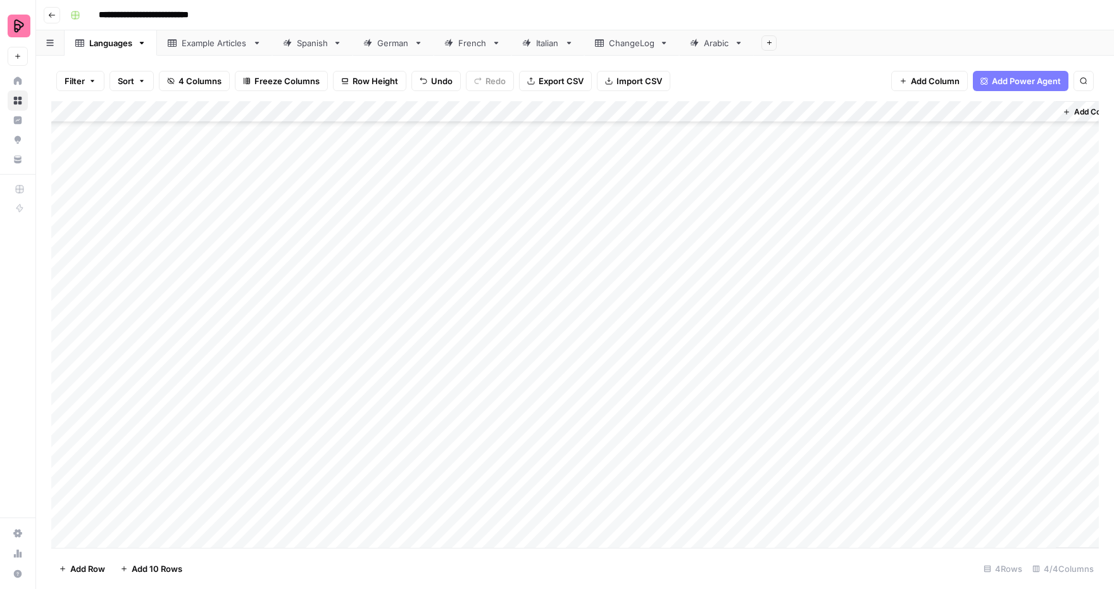
click at [303, 48] on div "Spanish" at bounding box center [312, 43] width 31 height 13
click at [550, 429] on div "Add Column" at bounding box center [575, 325] width 1048 height 448
click at [547, 452] on div "Add Column" at bounding box center [575, 325] width 1048 height 448
click at [548, 475] on div "Add Column" at bounding box center [575, 325] width 1048 height 448
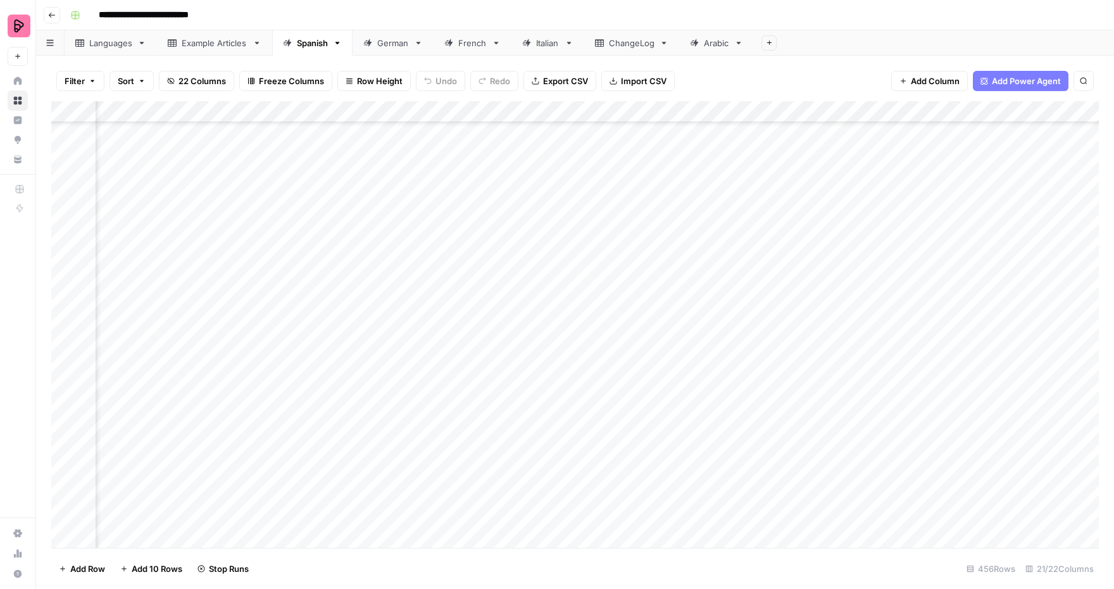
click at [546, 498] on div "Add Column" at bounding box center [575, 325] width 1048 height 448
click at [546, 519] on div "Add Column" at bounding box center [575, 325] width 1048 height 448
click at [622, 37] on div "ChangeLog" at bounding box center [632, 43] width 46 height 13
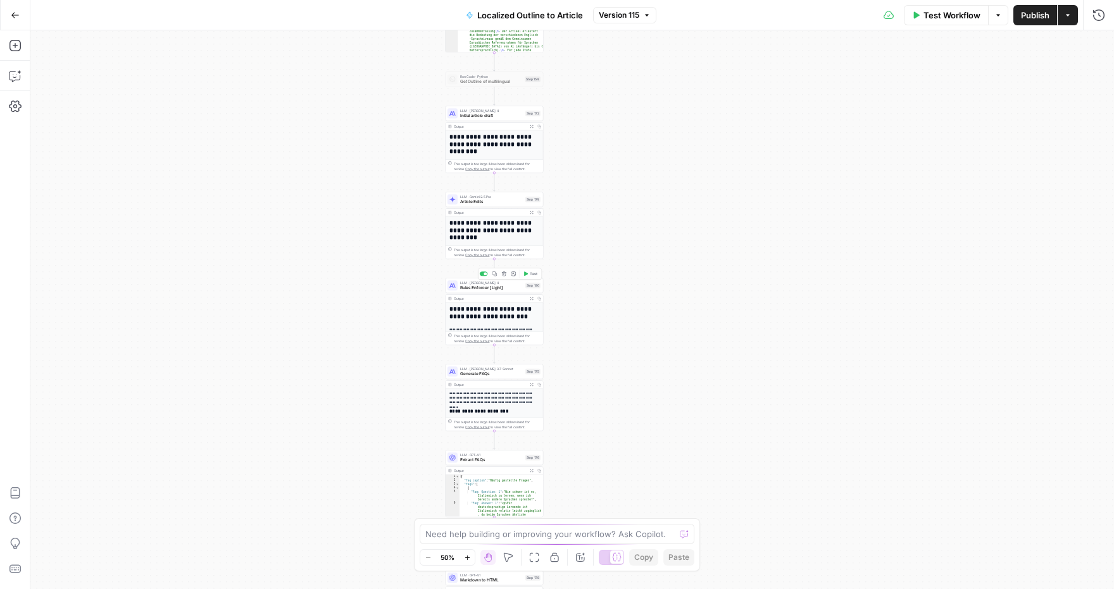
click at [491, 283] on span "LLM · Claude Sonnet 4" at bounding box center [491, 282] width 63 height 5
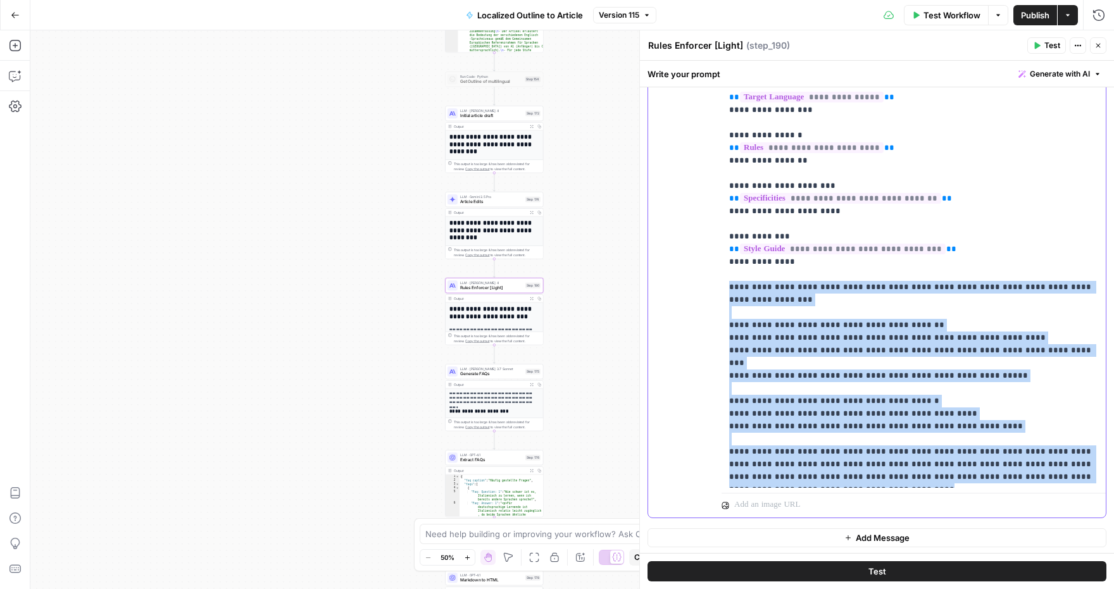
scroll to position [1, 0]
drag, startPoint x: 726, startPoint y: 287, endPoint x: 844, endPoint y: 486, distance: 231.6
click at [847, 491] on div "**********" at bounding box center [914, 245] width 384 height 546
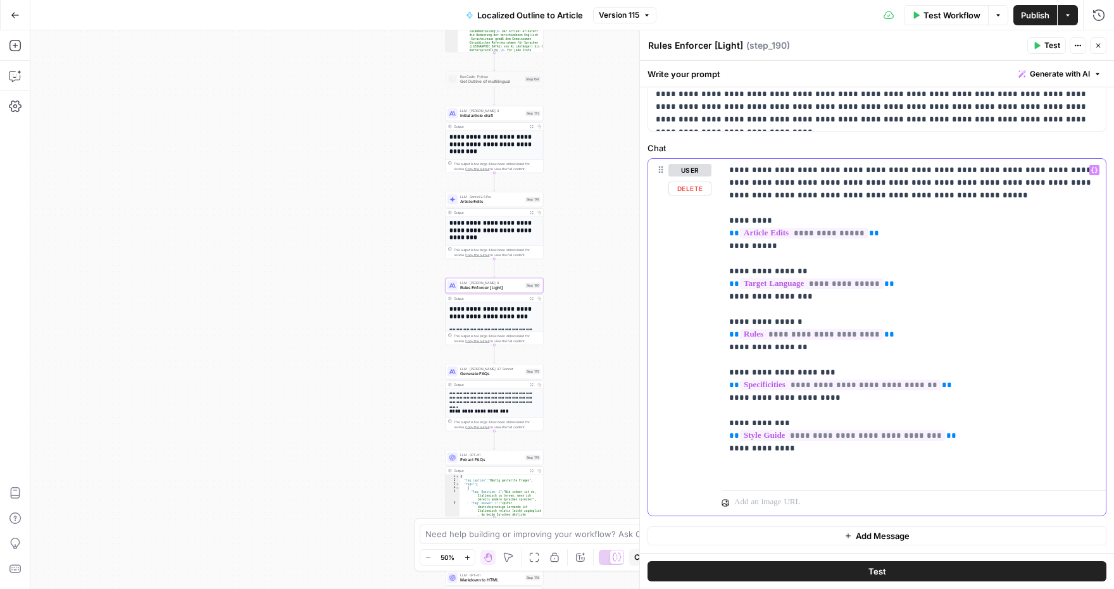
scroll to position [99, 0]
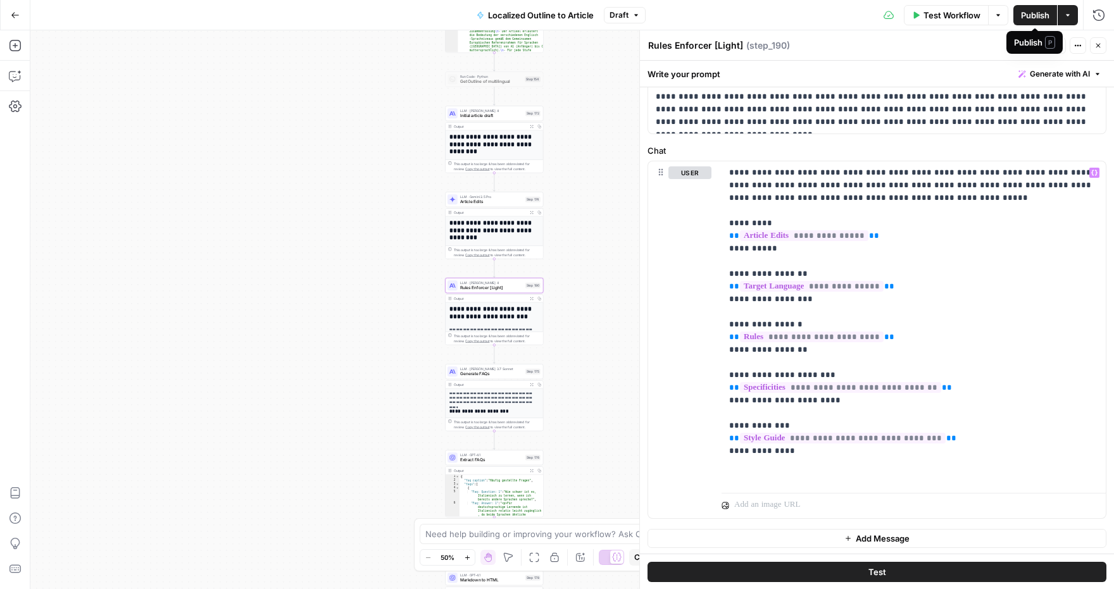
click at [960, 21] on span "Test Workflow" at bounding box center [952, 15] width 57 height 13
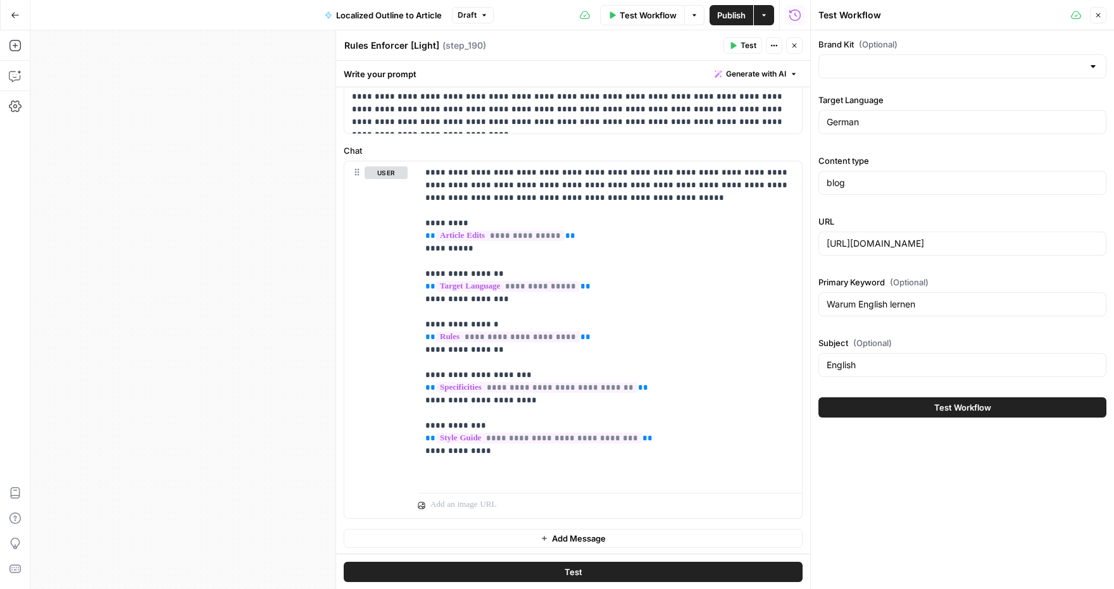
type input "Preply (EN)"
click at [1097, 11] on icon "button" at bounding box center [1099, 15] width 8 height 8
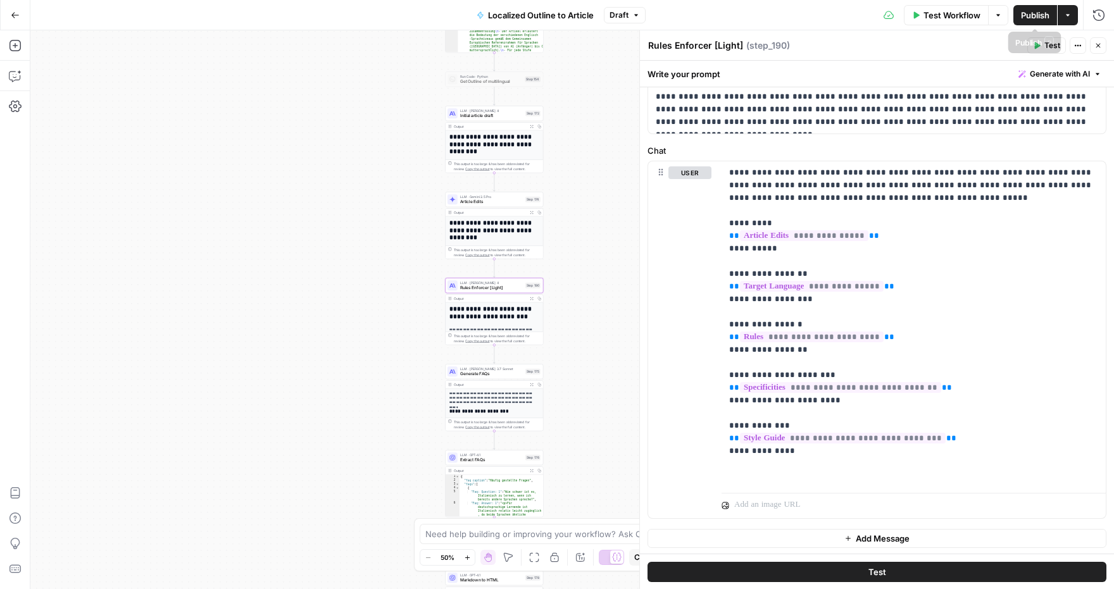
click at [1028, 22] on button "Publish" at bounding box center [1036, 15] width 44 height 20
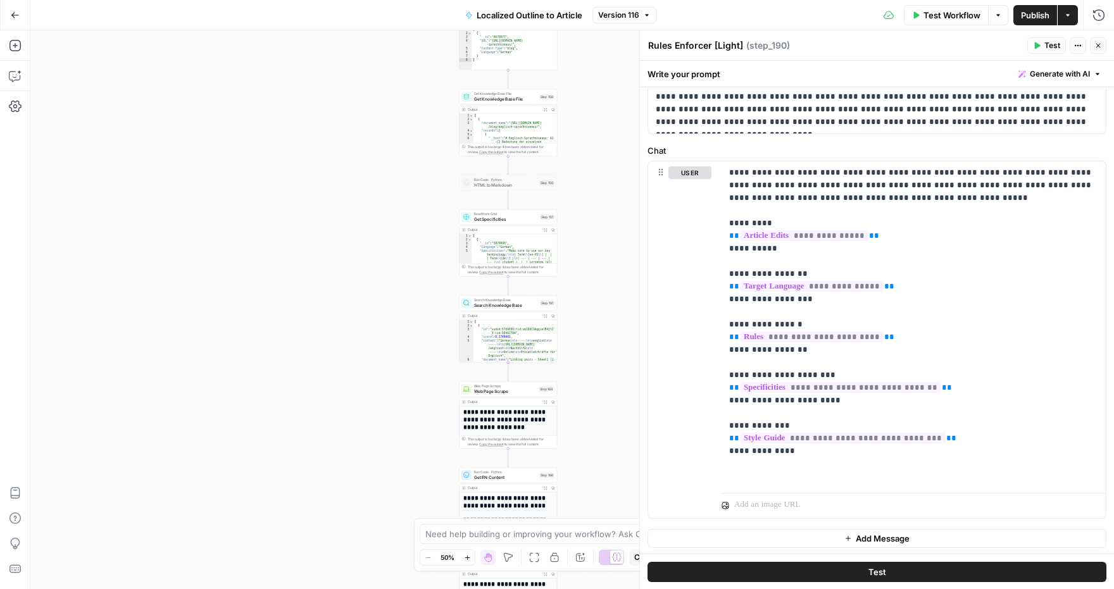
click at [12, 19] on icon "button" at bounding box center [15, 15] width 9 height 9
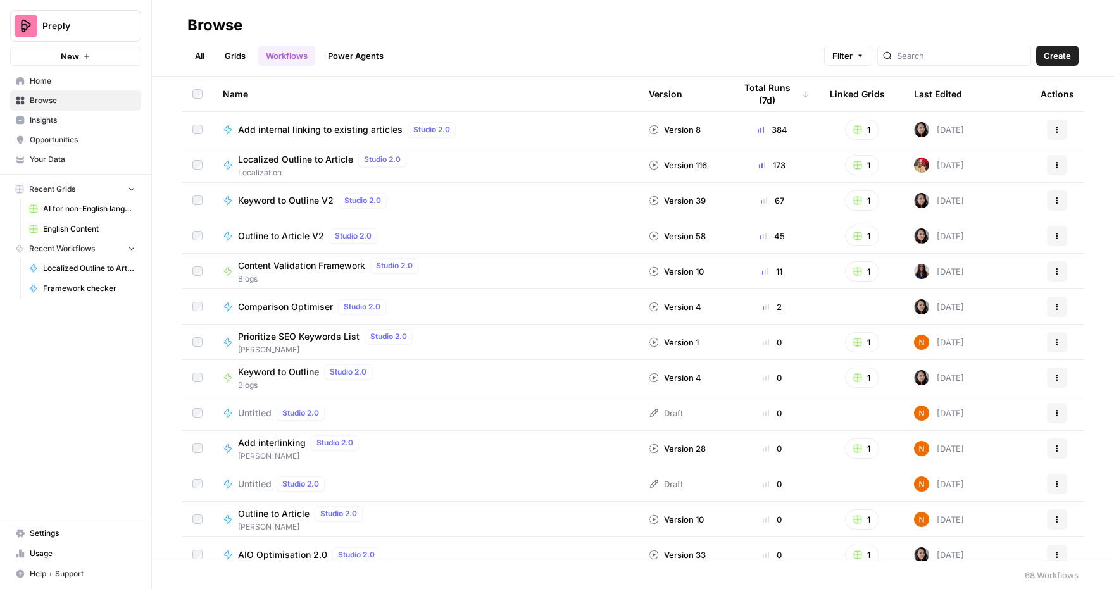
click at [103, 212] on span "AI for non-English languages" at bounding box center [89, 208] width 92 height 11
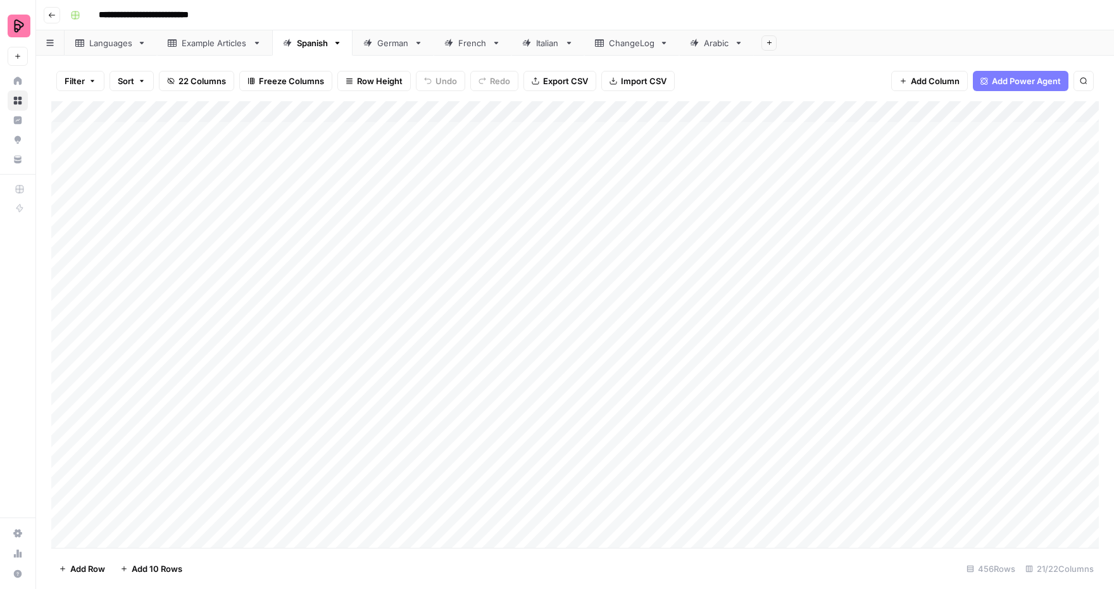
click at [633, 40] on div "ChangeLog" at bounding box center [632, 43] width 46 height 13
click at [200, 394] on div "Add Column" at bounding box center [575, 262] width 1048 height 322
click at [190, 413] on div "Add Column" at bounding box center [575, 262] width 1048 height 322
click at [113, 414] on textarea "**********" at bounding box center [196, 414] width 203 height 18
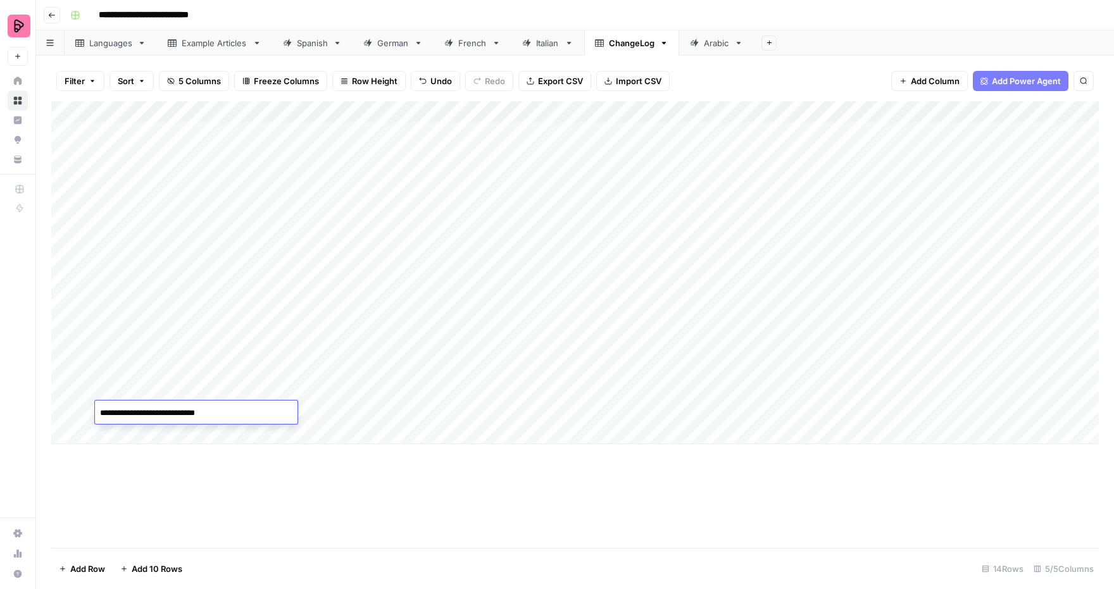
type textarea "**********"
click at [332, 408] on div "Add Column" at bounding box center [575, 272] width 1048 height 343
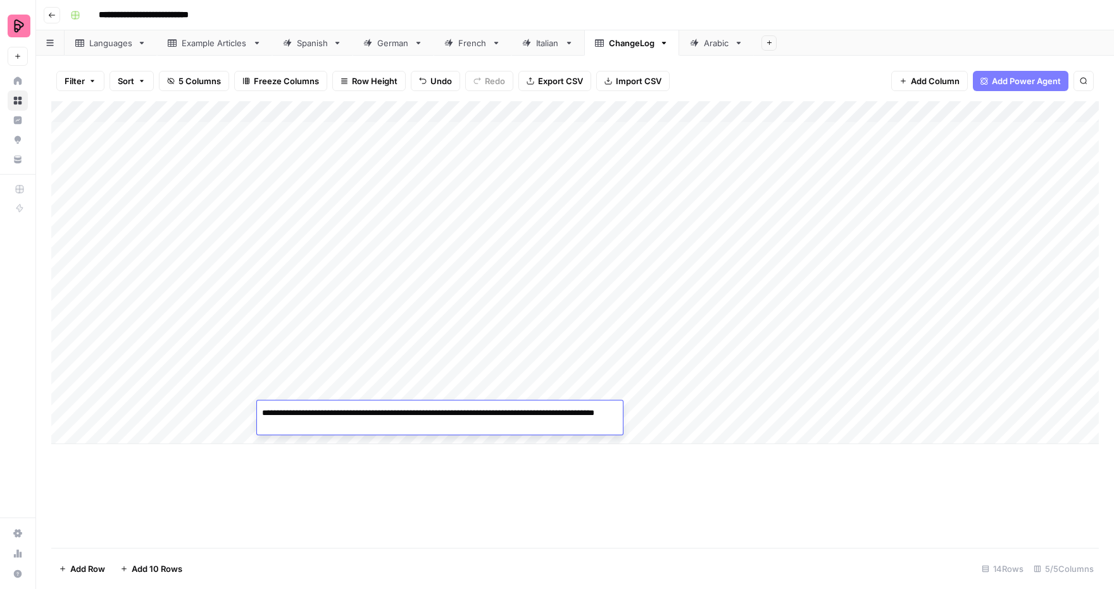
type textarea "**********"
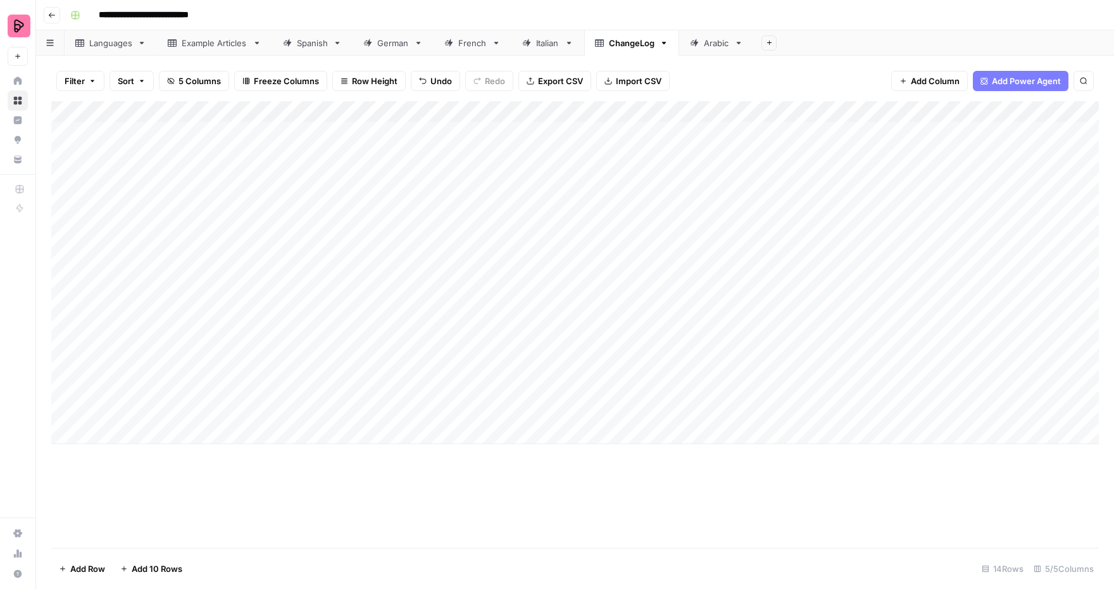
click at [697, 393] on div "Add Column" at bounding box center [575, 272] width 1048 height 343
click at [686, 413] on div "Add Column" at bounding box center [575, 272] width 1048 height 343
click at [636, 412] on textarea "**********" at bounding box center [722, 414] width 203 height 18
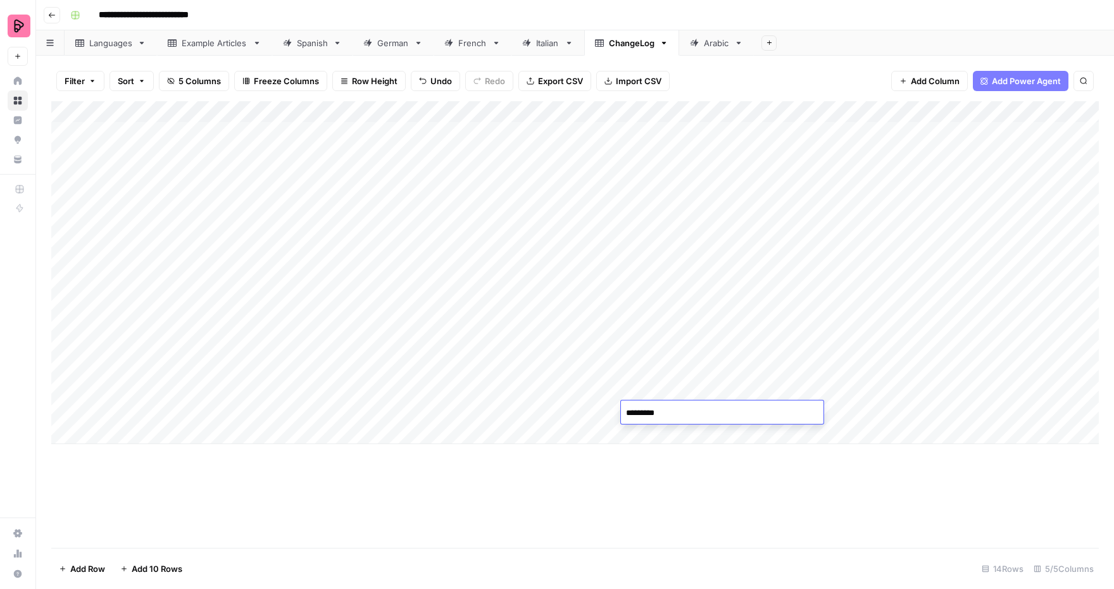
type textarea "**********"
click at [816, 388] on div "Add Column" at bounding box center [575, 272] width 1048 height 343
click at [786, 408] on div "Add Column" at bounding box center [575, 272] width 1048 height 343
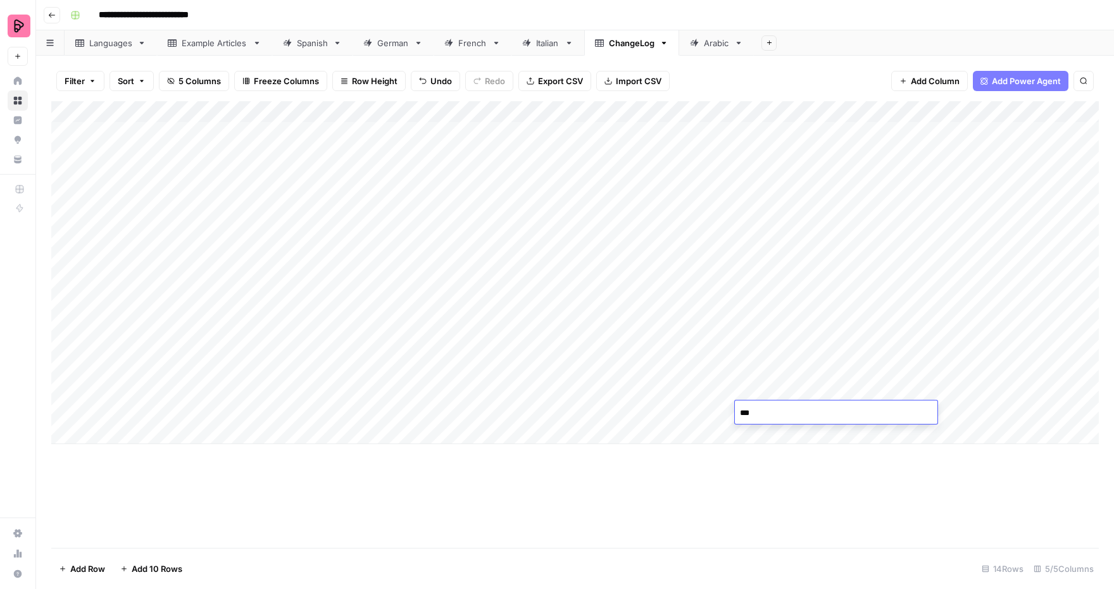
type textarea "***"
click at [308, 44] on div "Spanish" at bounding box center [312, 43] width 31 height 13
click at [785, 111] on div "Add Column" at bounding box center [575, 325] width 1048 height 448
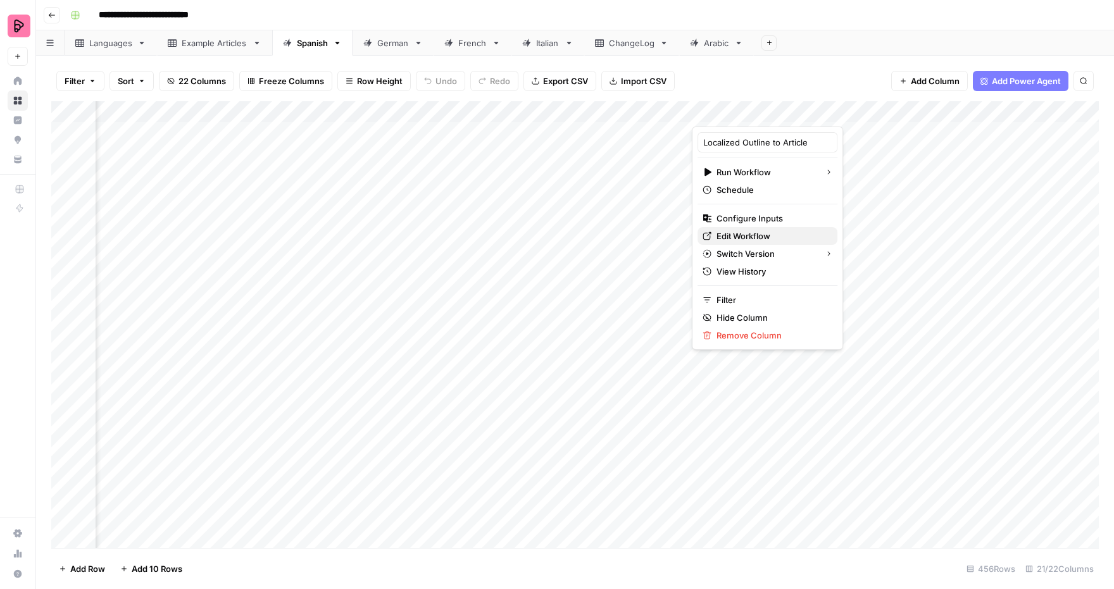
click at [745, 231] on span "Edit Workflow" at bounding box center [772, 236] width 111 height 13
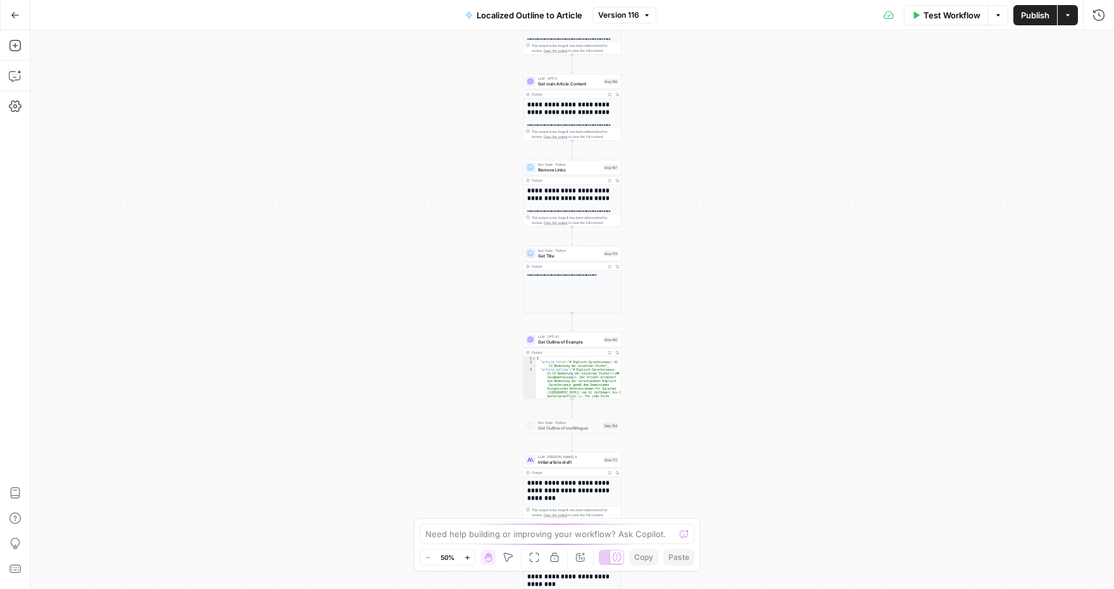
click at [638, 16] on span "Version 116" at bounding box center [618, 14] width 41 height 11
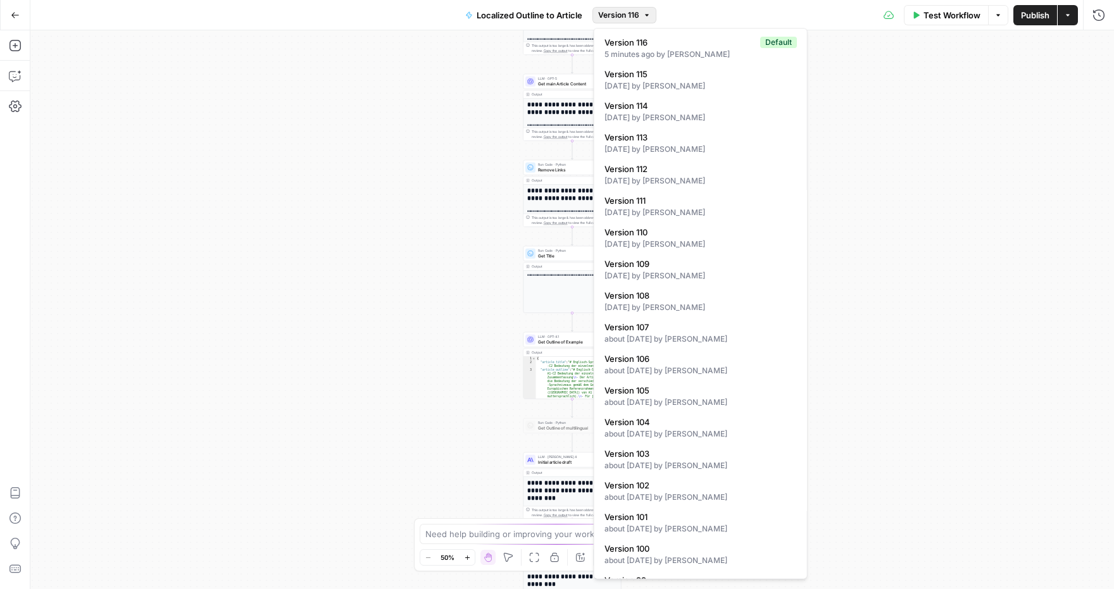
click at [924, 148] on div "true false Workflow Set Inputs Inputs Condition Condition Step 183 Output Expan…" at bounding box center [572, 309] width 1084 height 559
